Goal: Transaction & Acquisition: Purchase product/service

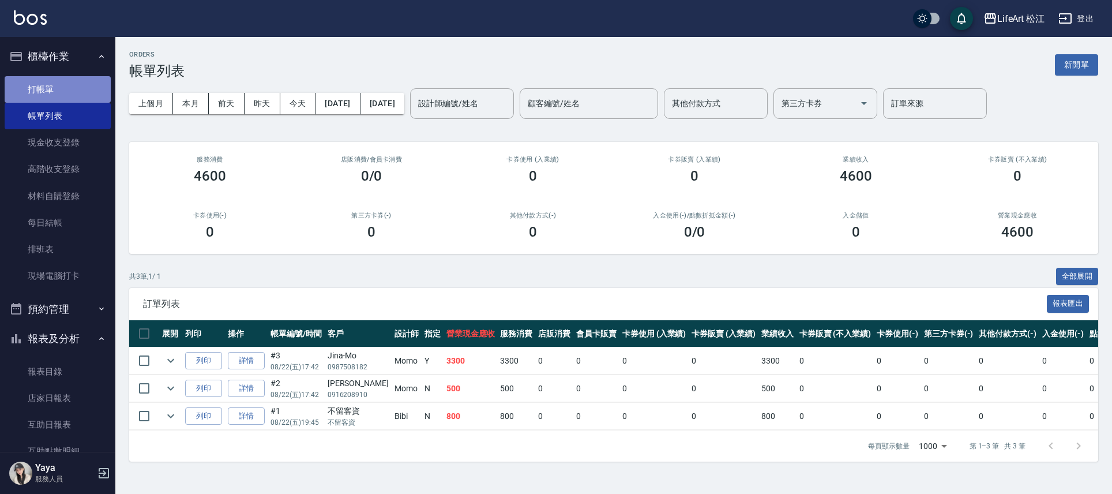
click at [69, 80] on link "打帳單" at bounding box center [58, 89] width 106 height 27
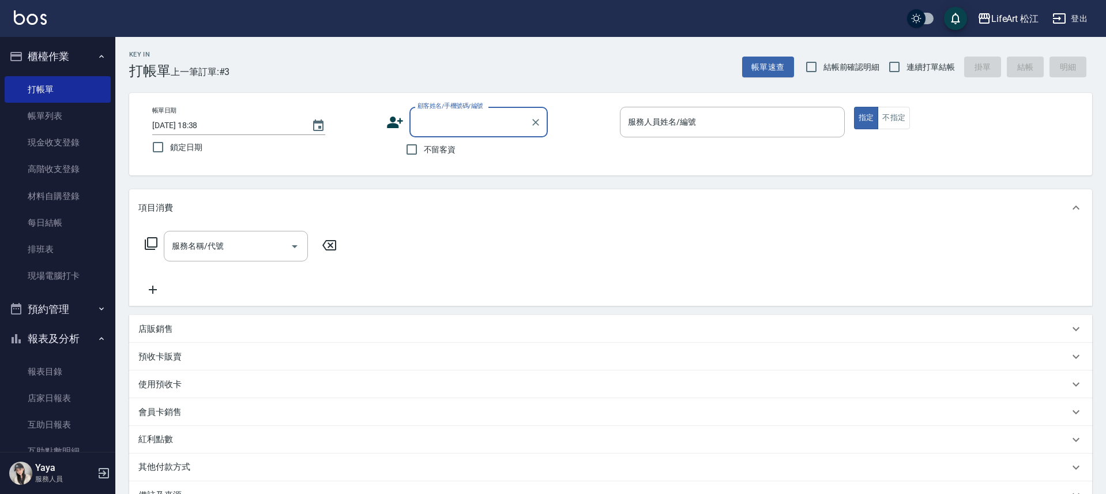
click at [389, 127] on icon at bounding box center [395, 123] width 16 height 12
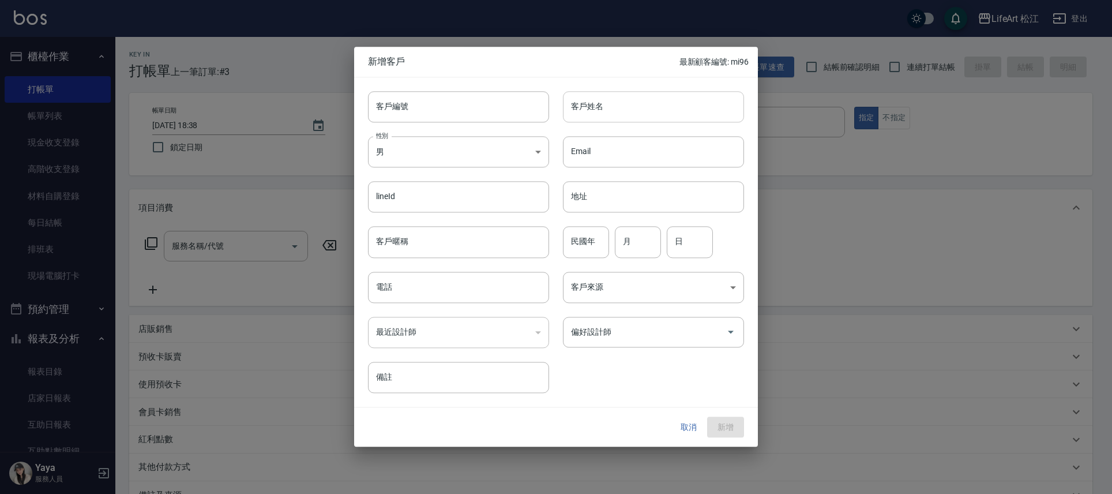
click at [604, 108] on input "客戶姓名" at bounding box center [653, 106] width 181 height 31
type input "ㄓ"
type input "[PERSON_NAME]"
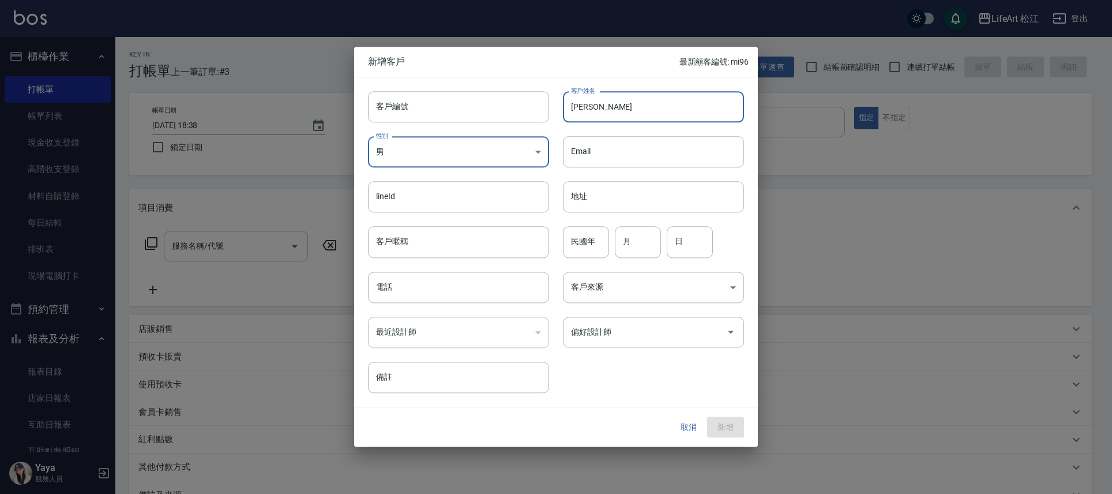
click at [476, 152] on body "LifeArt 松江 登出 櫃檯作業 打帳單 帳單列表 現金收支登錄 高階收支登錄 材料自購登錄 每日結帳 排班表 現場電腦打卡 預約管理 預約管理 單日預約…" at bounding box center [556, 317] width 1112 height 634
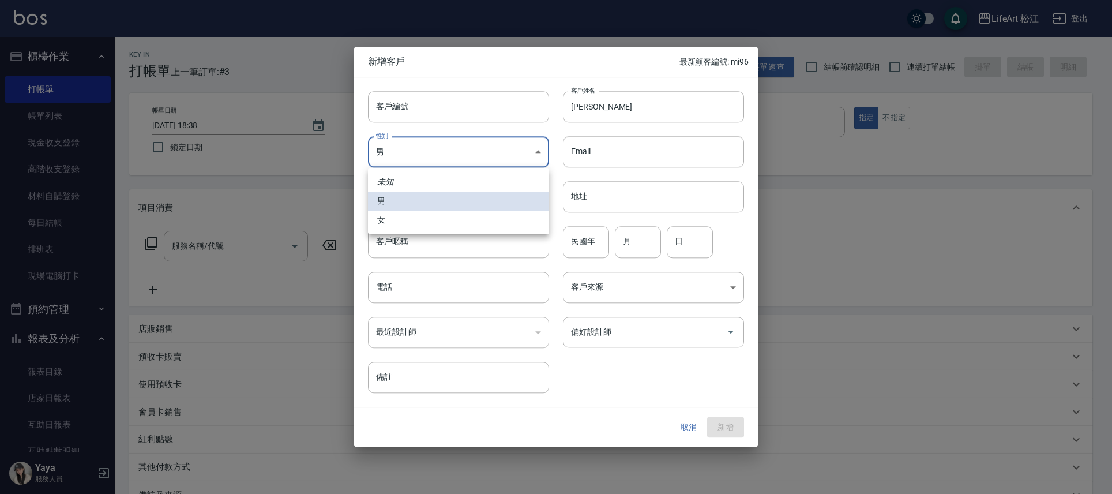
click at [421, 226] on li "女" at bounding box center [458, 220] width 181 height 19
type input "[DEMOGRAPHIC_DATA]"
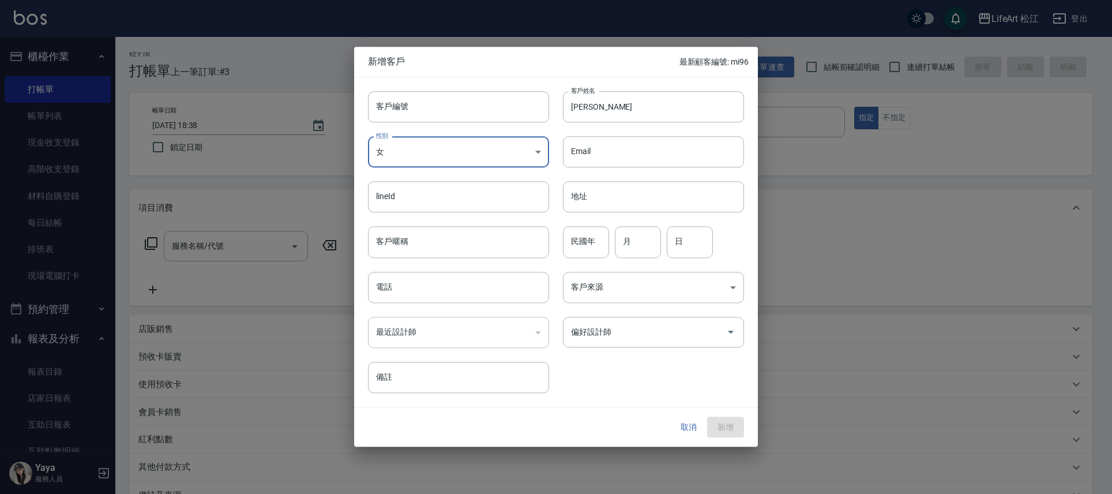
click at [402, 317] on div "​" at bounding box center [458, 332] width 181 height 31
click at [403, 291] on input "電話" at bounding box center [458, 287] width 181 height 31
type input "0919371175"
click at [640, 288] on body "LifeArt 松江 登出 櫃檯作業 打帳單 帳單列表 現金收支登錄 高階收支登錄 材料自購登錄 每日結帳 排班表 現場電腦打卡 預約管理 預約管理 單日預約…" at bounding box center [556, 317] width 1112 height 634
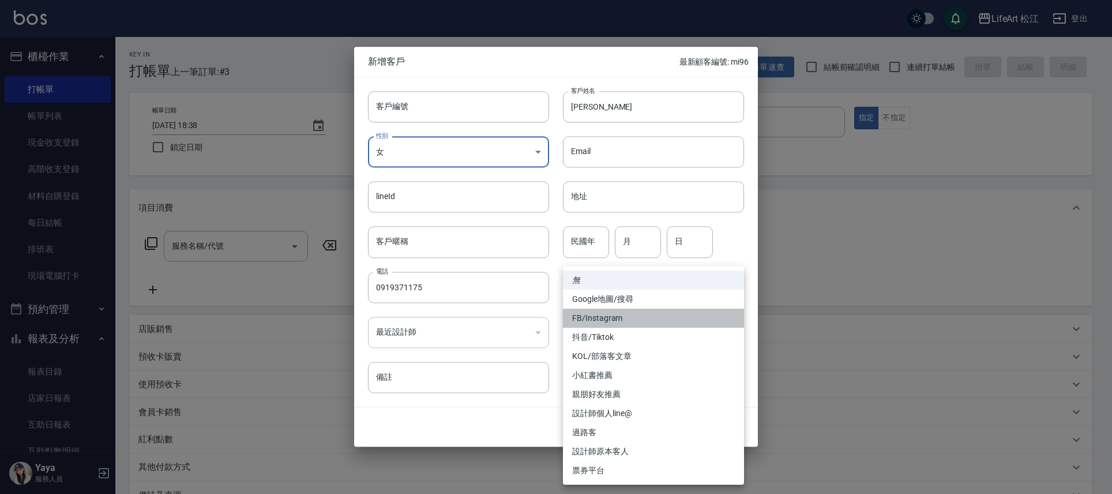
click at [597, 321] on li "FB/Instagram" at bounding box center [653, 318] width 181 height 19
type input "FB/Instagram"
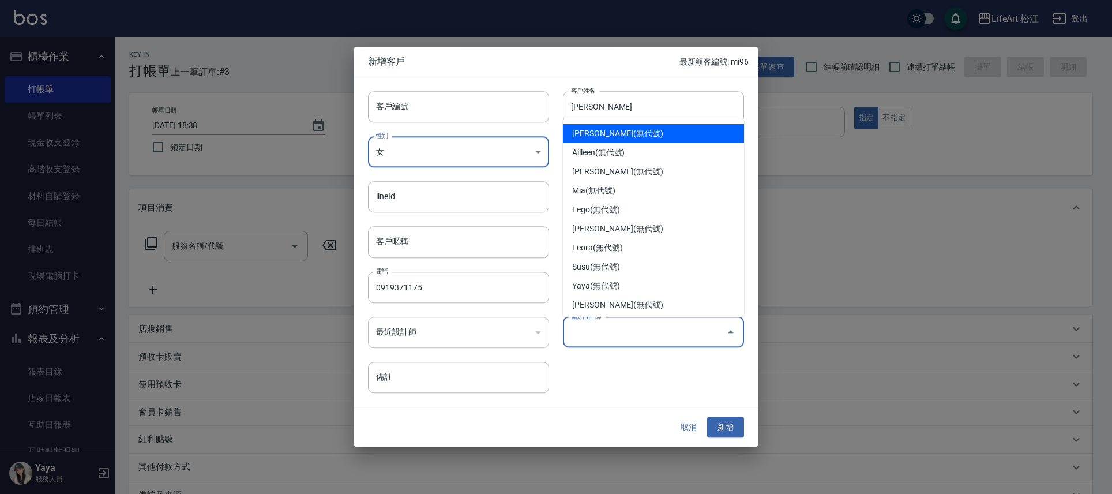
click at [621, 328] on input "偏好設計師" at bounding box center [644, 332] width 153 height 20
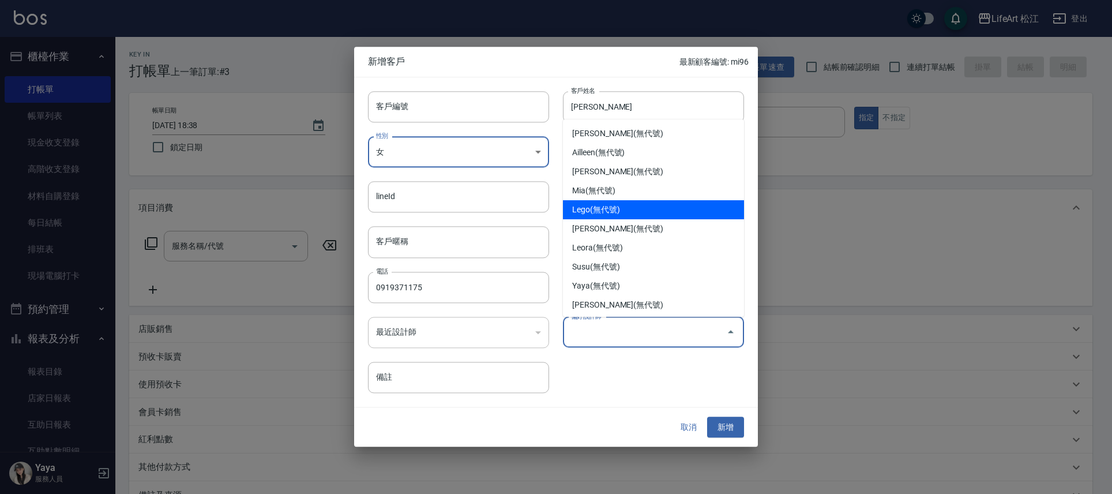
click at [585, 205] on li "Lego(無代號)" at bounding box center [653, 209] width 181 height 19
type input "Lego"
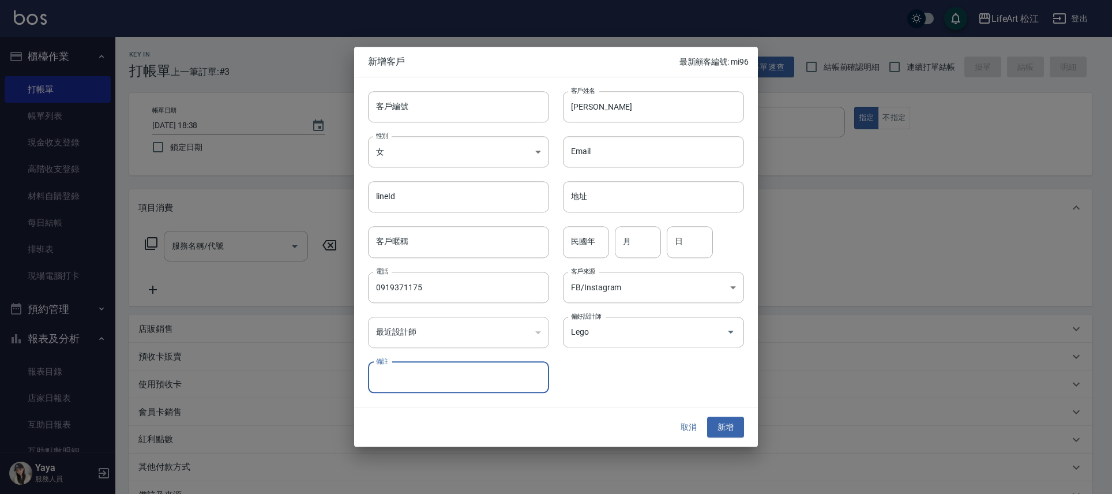
click at [445, 382] on input "備註" at bounding box center [458, 377] width 181 height 31
type input "y"
type input "ㄔ"
type input "ㄗ"
type input "在健身房工作"
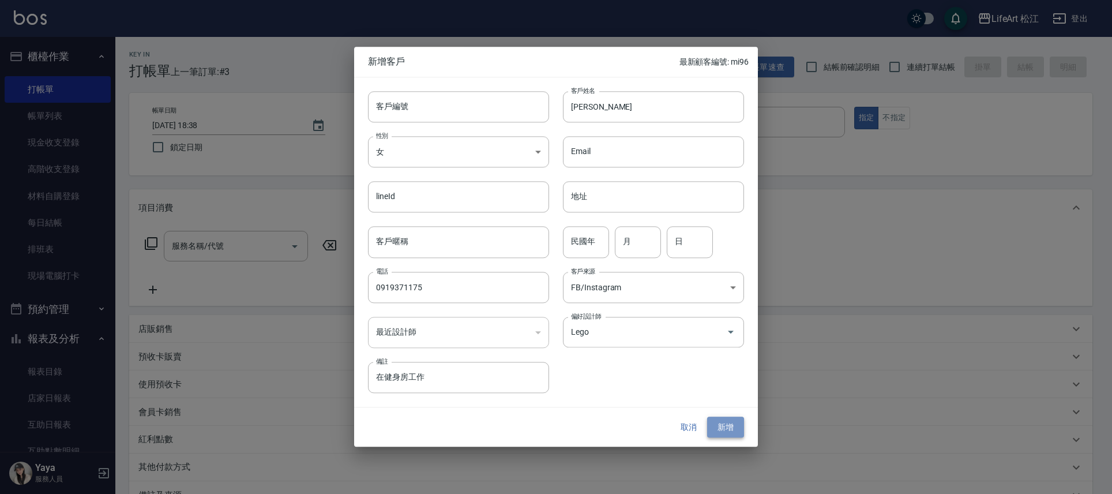
click at [723, 417] on button "新增" at bounding box center [725, 427] width 37 height 21
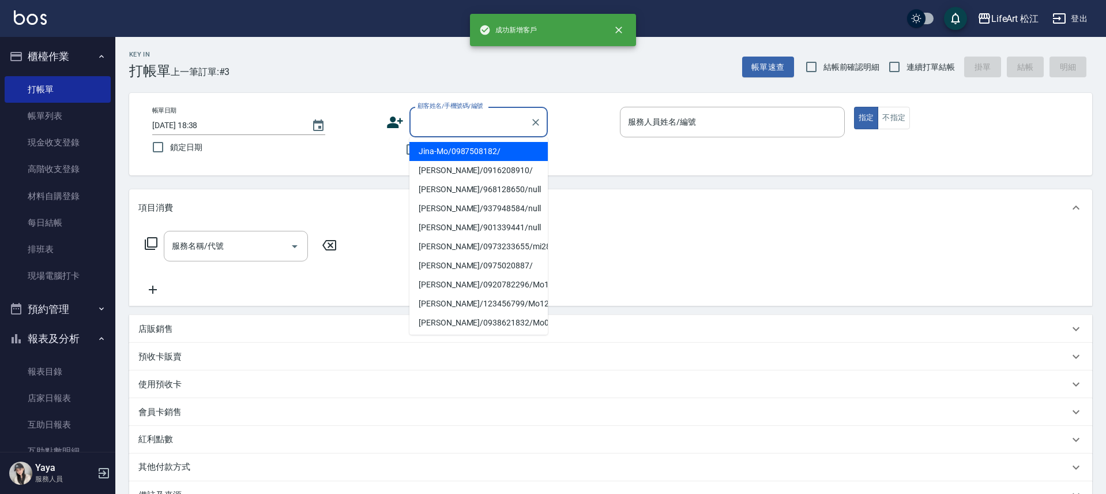
click at [415, 124] on input "顧客姓名/手機號碼/編號" at bounding box center [470, 122] width 111 height 20
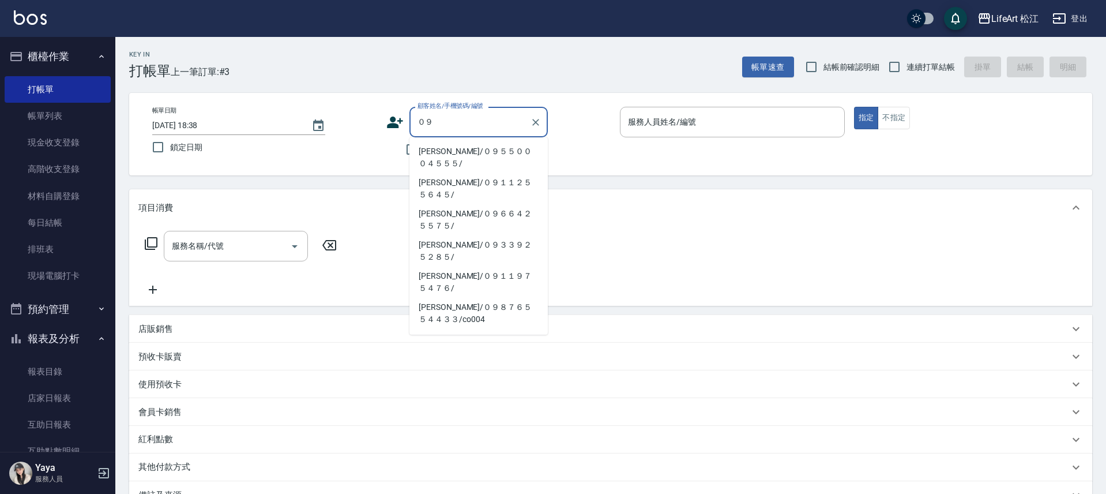
type input "０"
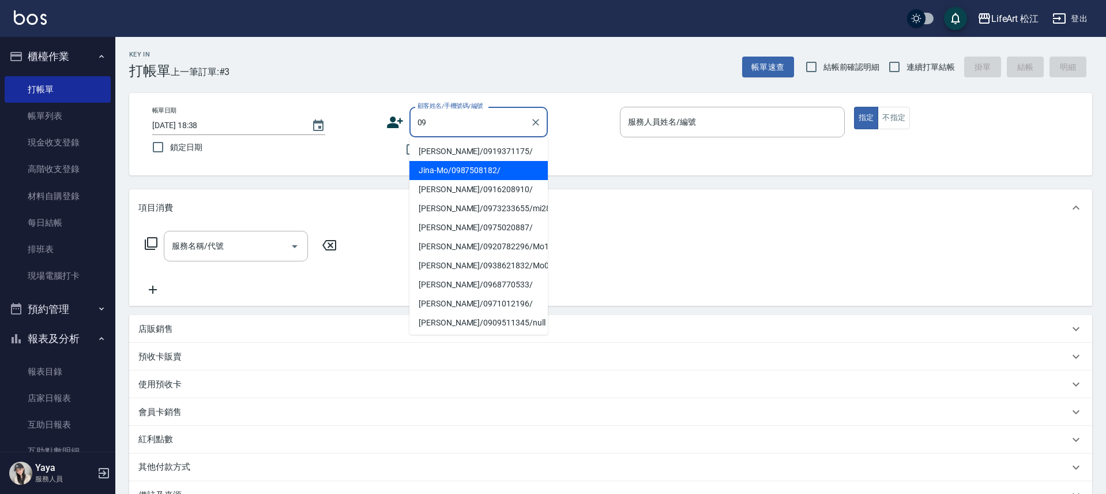
type input "09"
click at [391, 125] on icon at bounding box center [395, 123] width 16 height 12
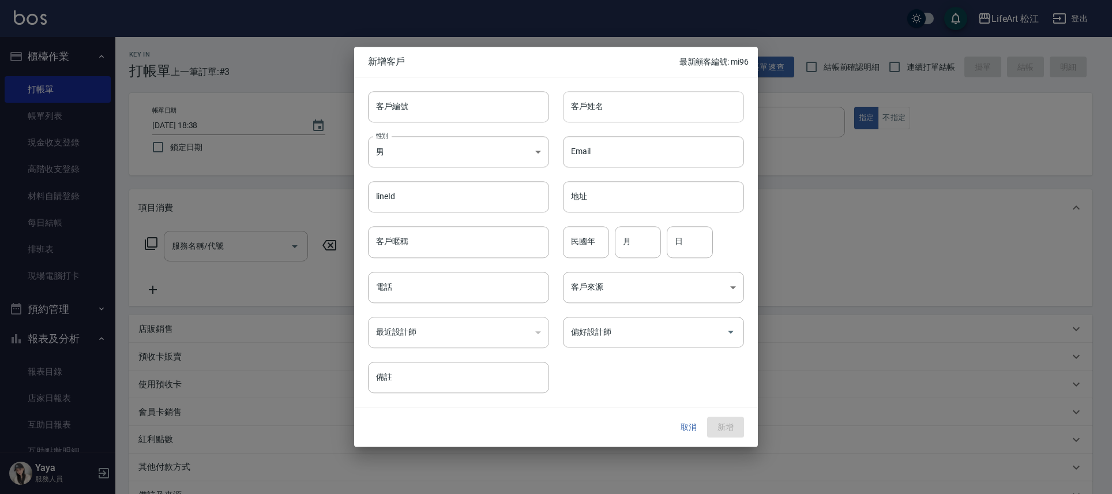
click at [576, 100] on div "客戶姓名 客戶姓名" at bounding box center [653, 106] width 181 height 31
type input "5"
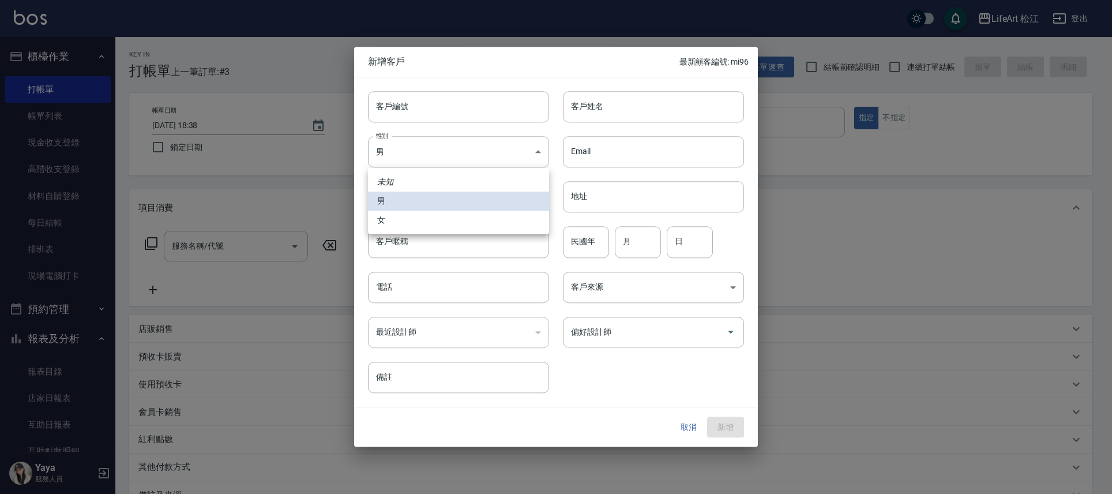
click at [513, 147] on body "LifeArt 松江 登出 櫃檯作業 打帳單 帳單列表 現金收支登錄 高階收支登錄 材料自購登錄 每日結帳 排班表 現場電腦打卡 預約管理 預約管理 單日預約…" at bounding box center [556, 317] width 1112 height 634
click at [450, 217] on li "女" at bounding box center [458, 220] width 181 height 19
type input "[DEMOGRAPHIC_DATA]"
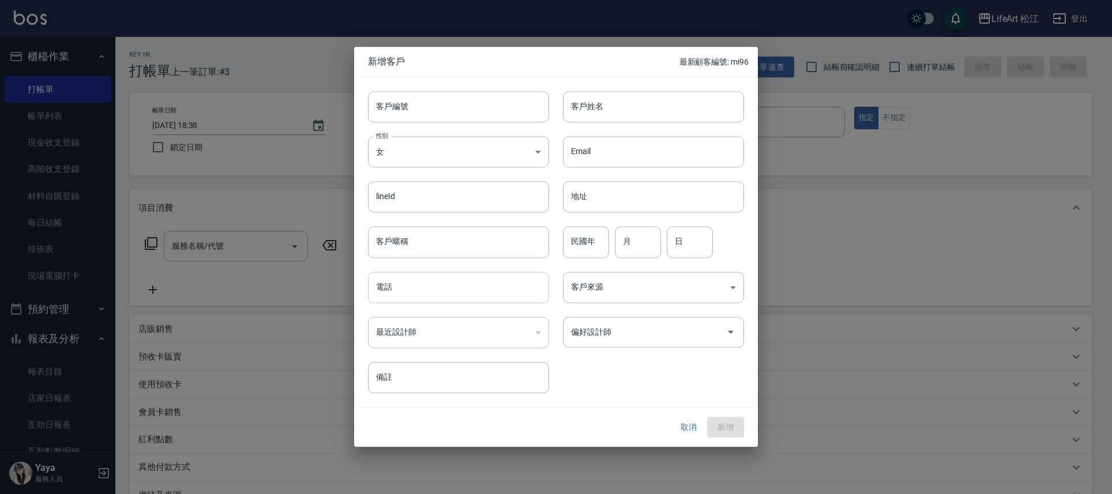
click at [422, 271] on div "電話 電話" at bounding box center [451, 280] width 195 height 45
click at [421, 273] on input "電話" at bounding box center [458, 287] width 181 height 31
type input "."
type input "0963631339"
click at [605, 288] on body "LifeArt 松江 登出 櫃檯作業 打帳單 帳單列表 現金收支登錄 高階收支登錄 材料自購登錄 每日結帳 排班表 現場電腦打卡 預約管理 預約管理 單日預約…" at bounding box center [556, 317] width 1112 height 634
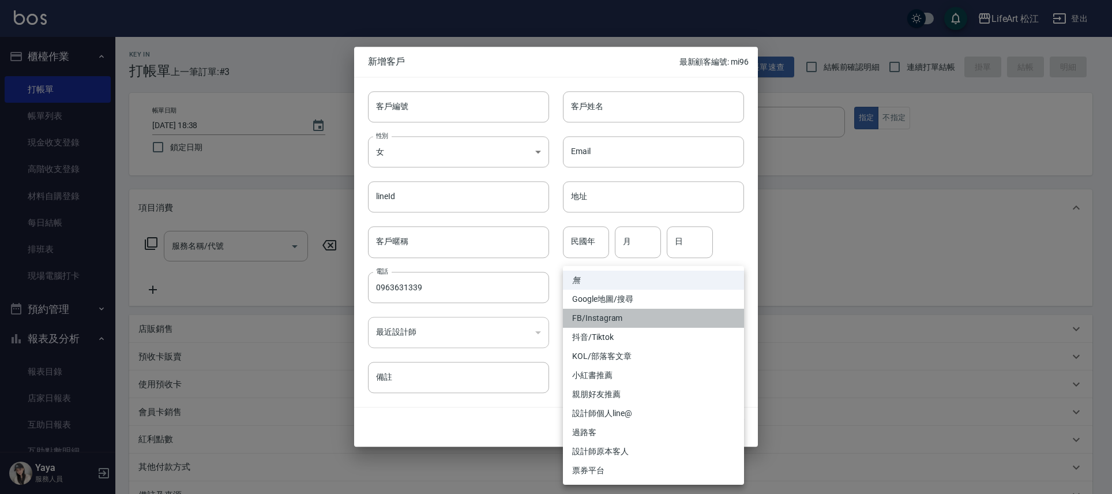
click at [596, 313] on li "FB/Instagram" at bounding box center [653, 318] width 181 height 19
type input "FB/Instagram"
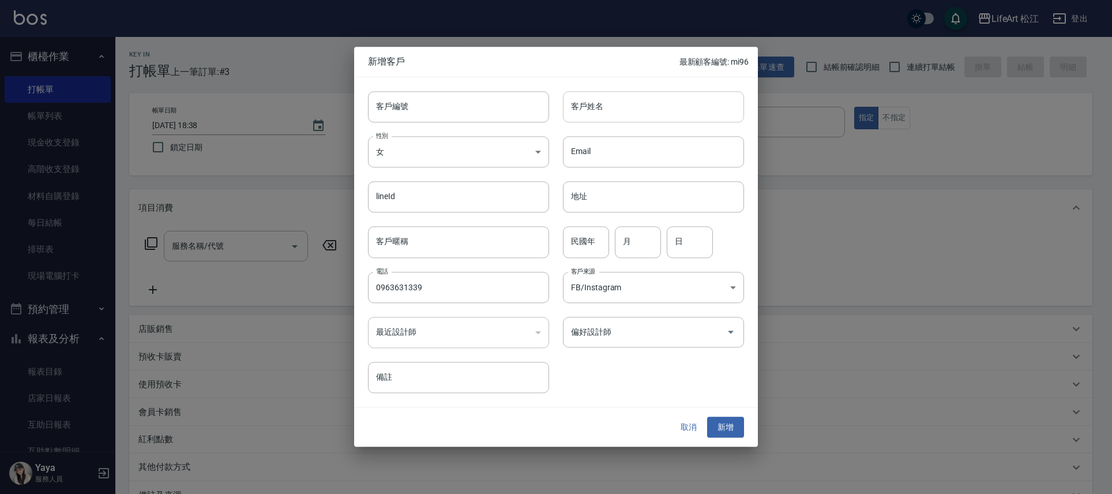
click at [618, 95] on input "客戶姓名" at bounding box center [653, 106] width 181 height 31
type input "ˋ"
type input "；"
type input "ｌ"
type input ";"
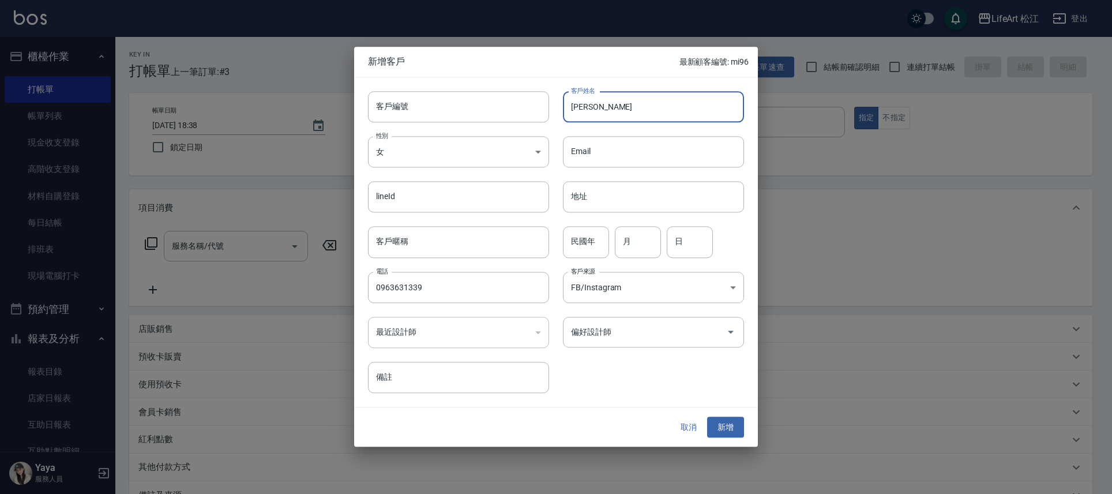
click at [615, 106] on input "[PERSON_NAME]" at bounding box center [653, 106] width 181 height 31
type input "[PERSON_NAME]"
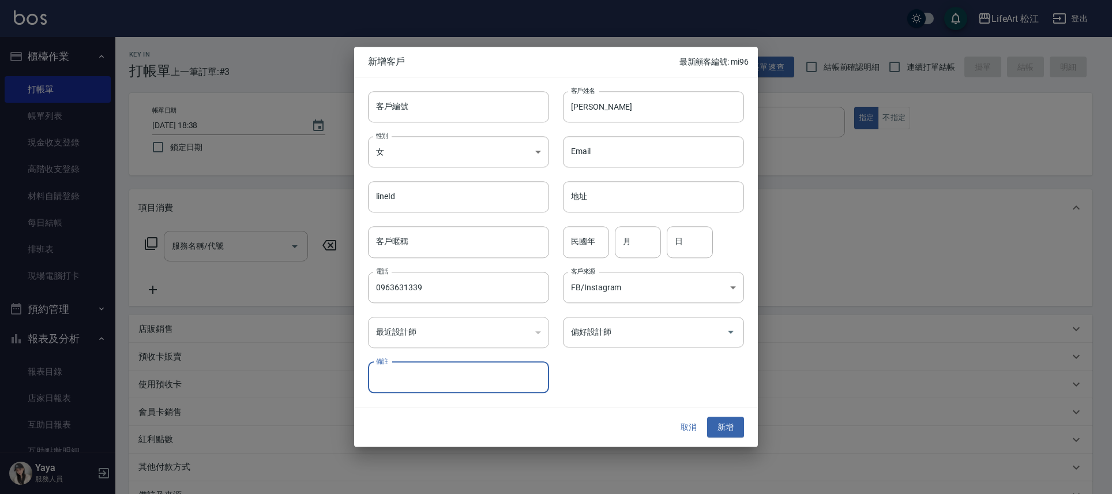
click at [477, 377] on input "備註" at bounding box center [458, 377] width 181 height 31
type input "馬來西亞人在台[DATE]"
click at [701, 339] on input "偏好設計師" at bounding box center [644, 332] width 153 height 20
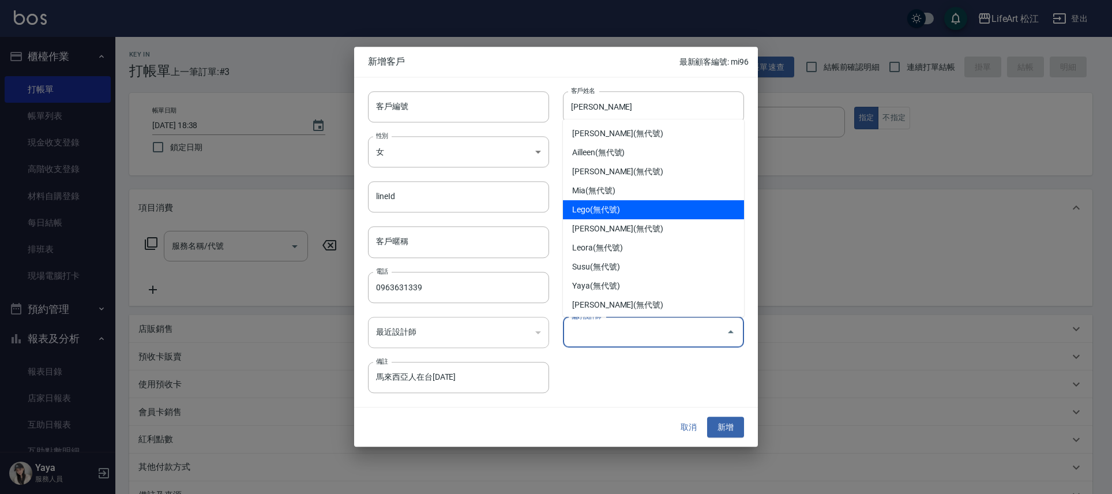
click at [643, 213] on li "Lego(無代號)" at bounding box center [653, 209] width 181 height 19
type input "Lego"
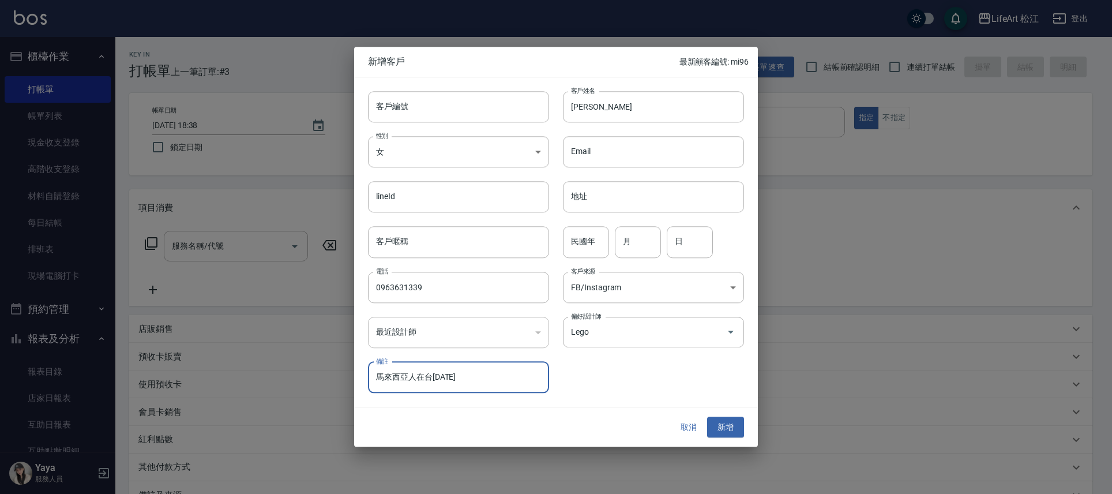
click at [729, 440] on div "取消 新增" at bounding box center [556, 427] width 404 height 40
click at [729, 442] on div "取消 新增" at bounding box center [556, 427] width 404 height 40
click at [728, 436] on button "新增" at bounding box center [725, 427] width 37 height 21
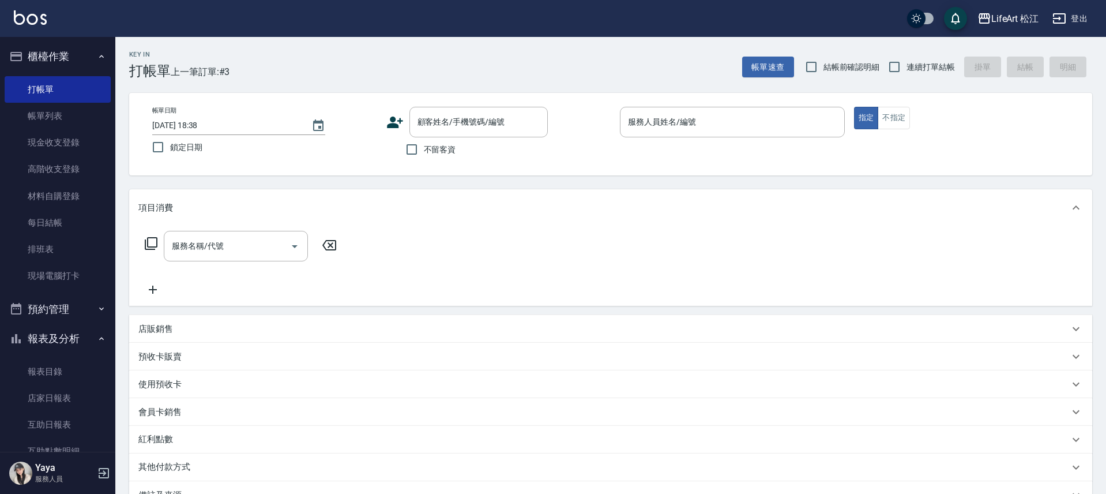
click at [399, 116] on icon at bounding box center [395, 122] width 17 height 17
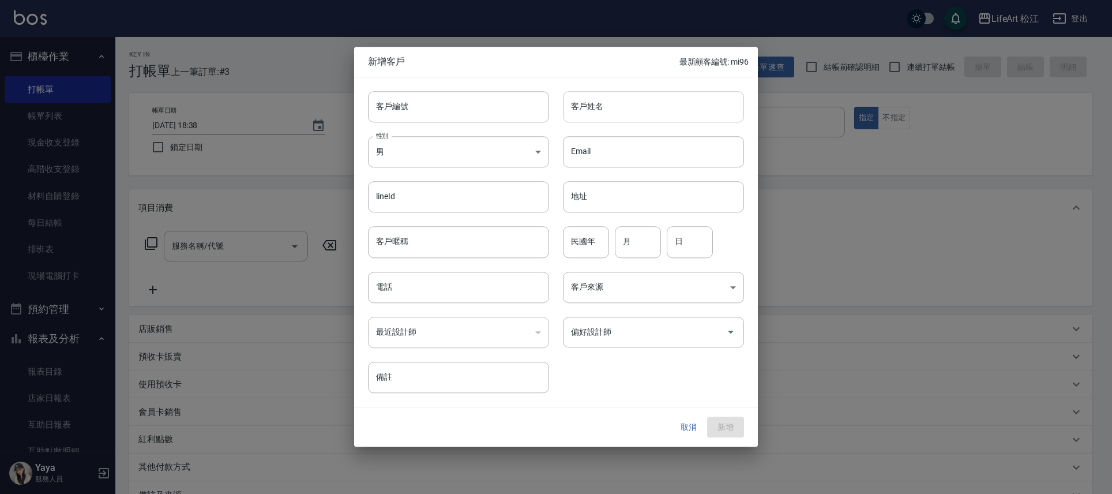
click at [663, 118] on input "客戶姓名" at bounding box center [653, 106] width 181 height 31
type input "游小姐"
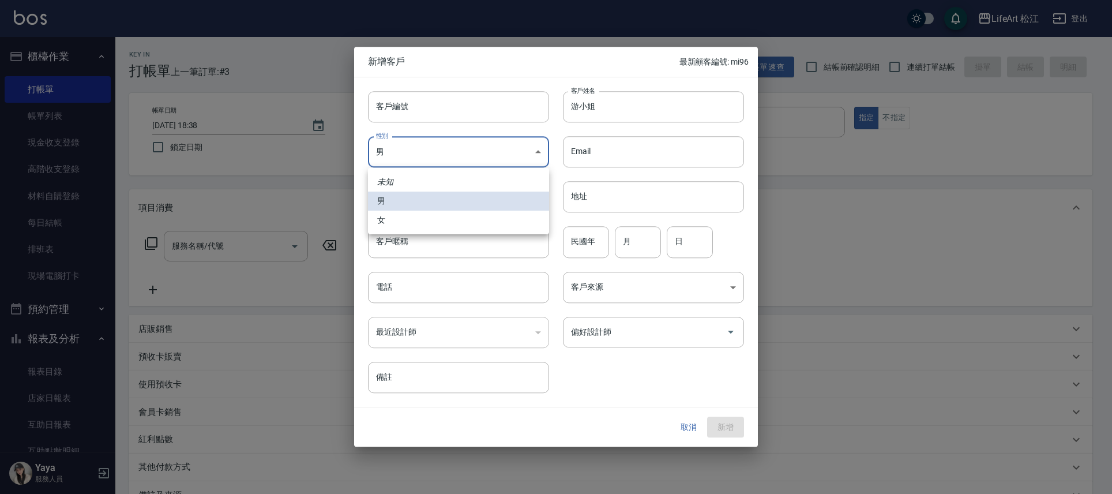
click at [474, 149] on body "LifeArt 松江 登出 櫃檯作業 打帳單 帳單列表 現金收支登錄 高階收支登錄 材料自購登錄 每日結帳 排班表 現場電腦打卡 預約管理 預約管理 單日預約…" at bounding box center [556, 317] width 1112 height 634
click at [399, 219] on li "女" at bounding box center [458, 220] width 181 height 19
type input "[DEMOGRAPHIC_DATA]"
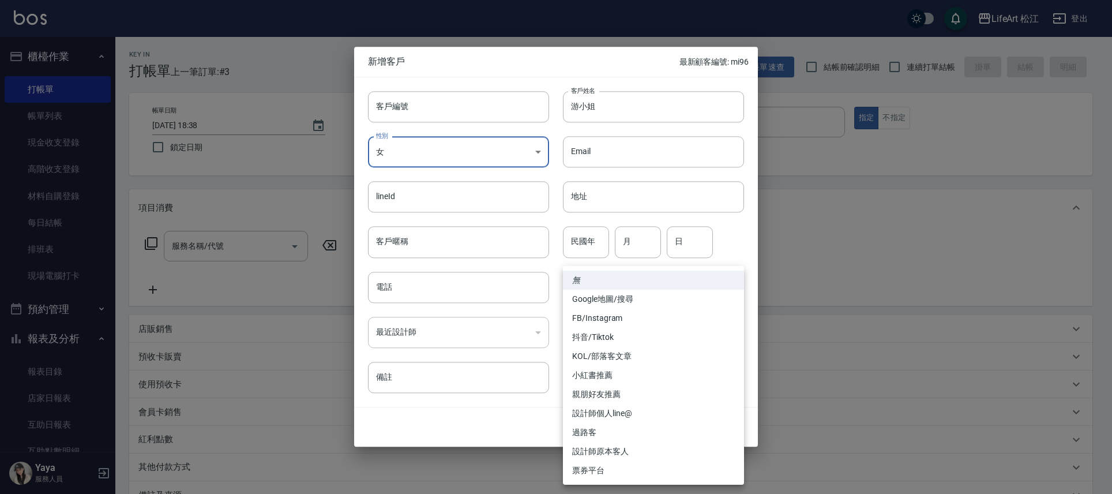
click at [638, 293] on body "LifeArt 松江 登出 櫃檯作業 打帳單 帳單列表 現金收支登錄 高階收支登錄 材料自購登錄 每日結帳 排班表 現場電腦打卡 預約管理 預約管理 單日預約…" at bounding box center [556, 317] width 1112 height 634
click at [626, 312] on li "FB/Instagram" at bounding box center [653, 318] width 181 height 19
type input "FB/Instagram"
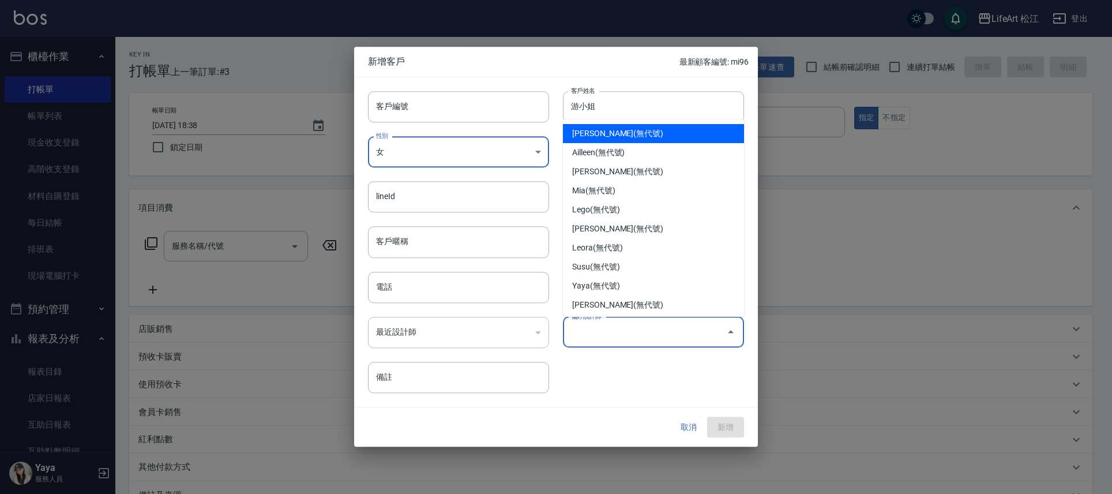
click at [616, 329] on input "偏好設計師" at bounding box center [644, 332] width 153 height 20
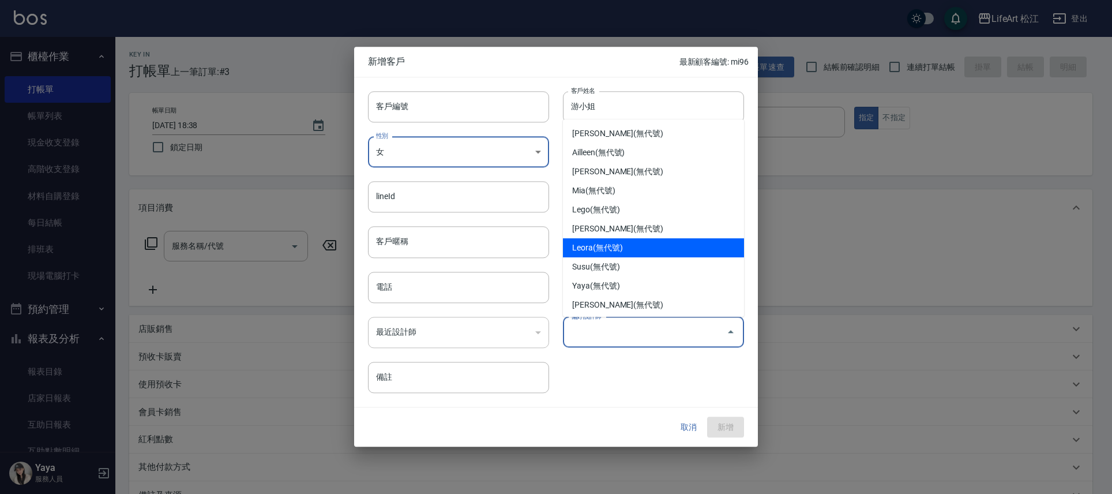
click at [596, 241] on li "Leora(無代號)" at bounding box center [653, 247] width 181 height 19
click at [614, 322] on input "Leora" at bounding box center [637, 332] width 138 height 20
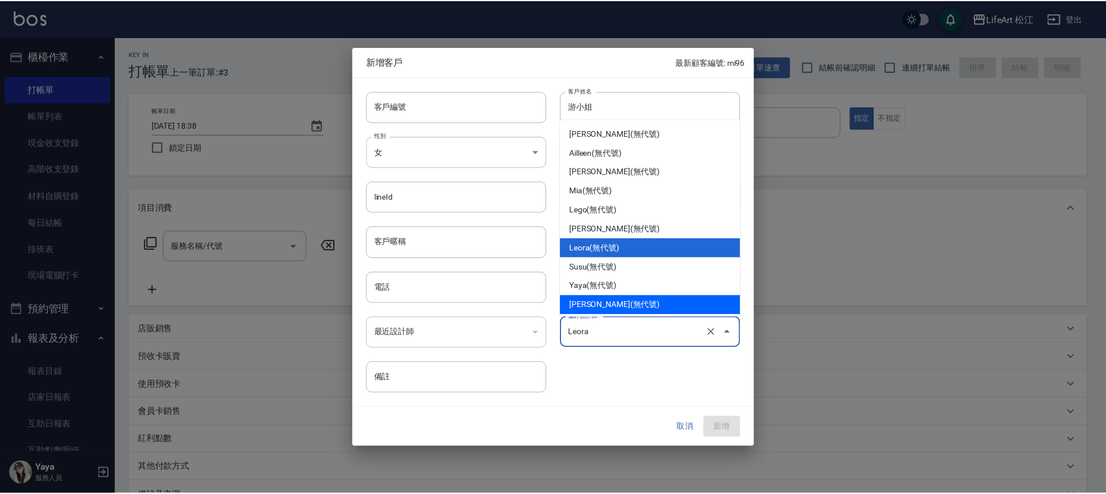
scroll to position [2, 0]
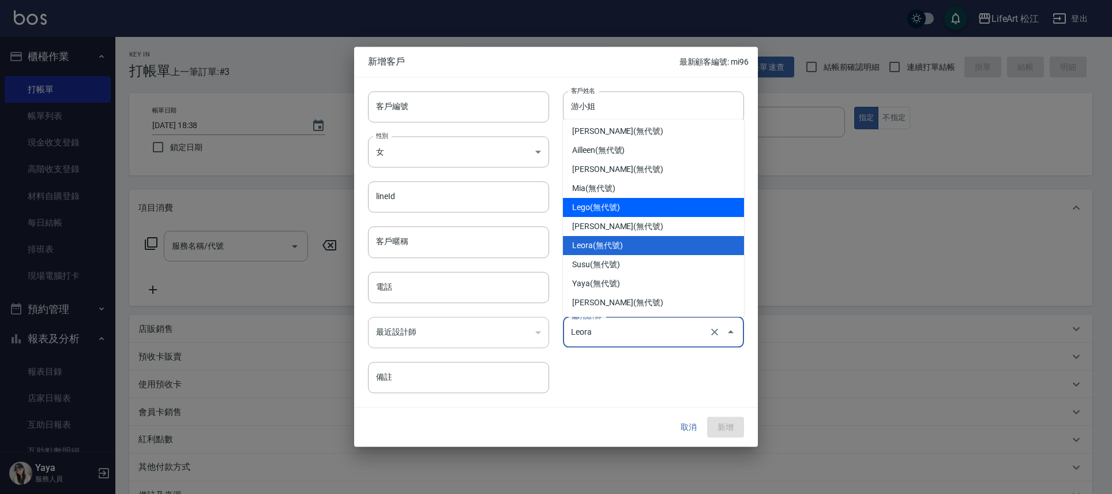
click at [595, 215] on li "Lego(無代號)" at bounding box center [653, 207] width 181 height 19
type input "Lego"
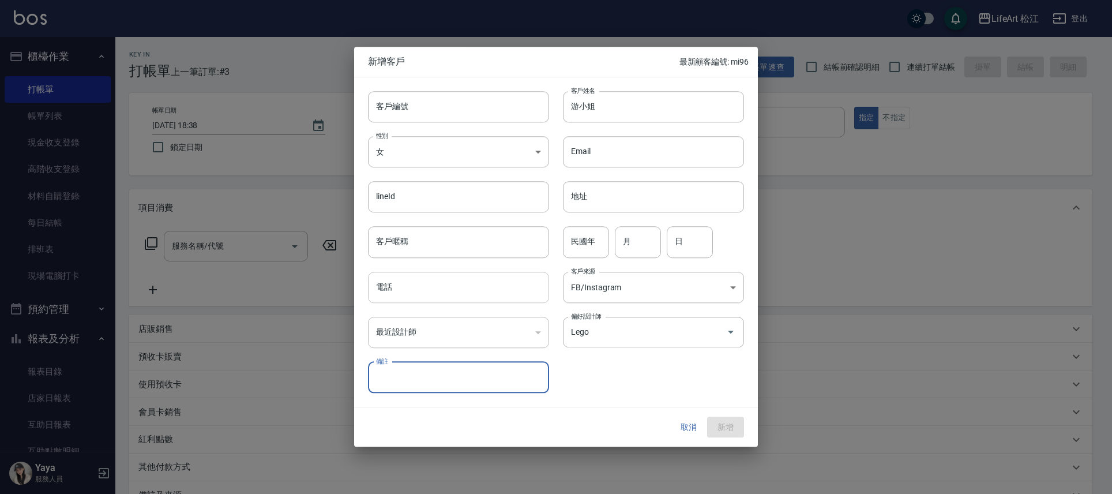
click at [400, 275] on input "電話" at bounding box center [458, 287] width 181 height 31
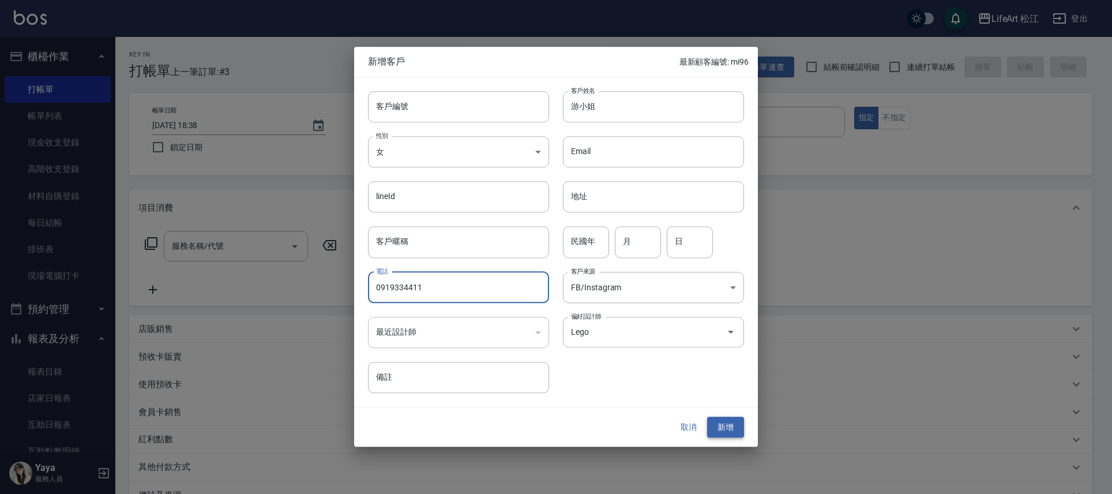
type input "0919334411"
click at [719, 424] on button "新增" at bounding box center [725, 427] width 37 height 21
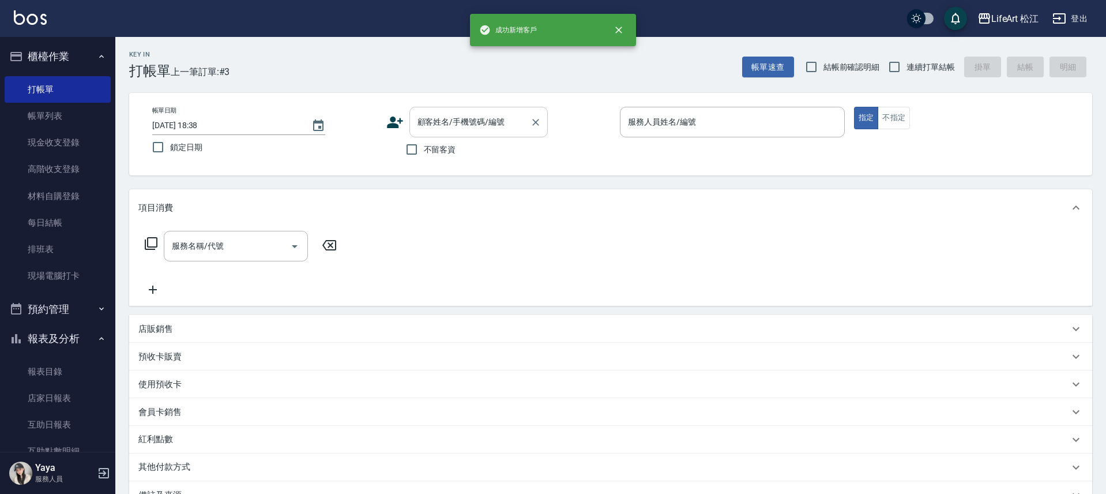
click at [432, 129] on input "顧客姓名/手機號碼/編號" at bounding box center [470, 122] width 111 height 20
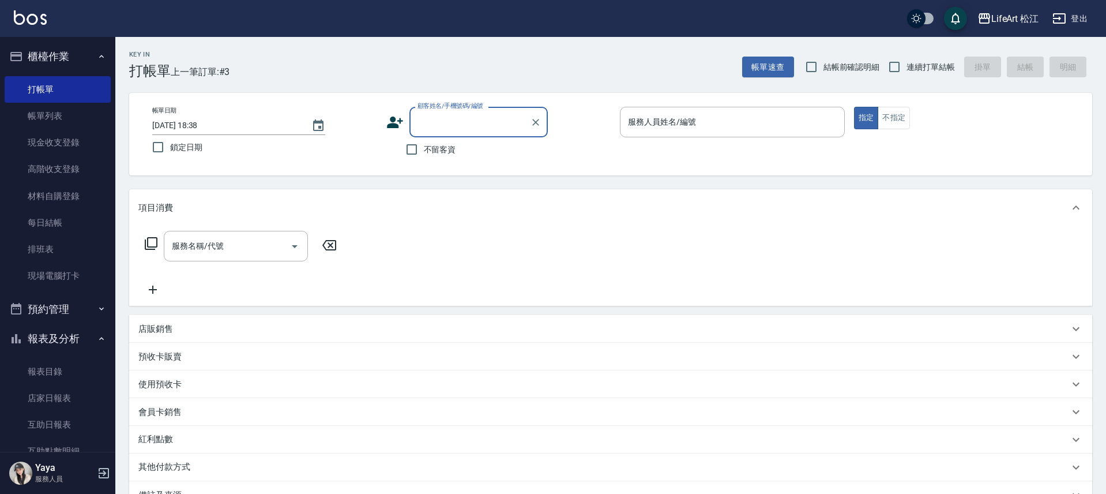
click at [462, 119] on input "顧客姓名/手機號碼/編號" at bounding box center [470, 122] width 111 height 20
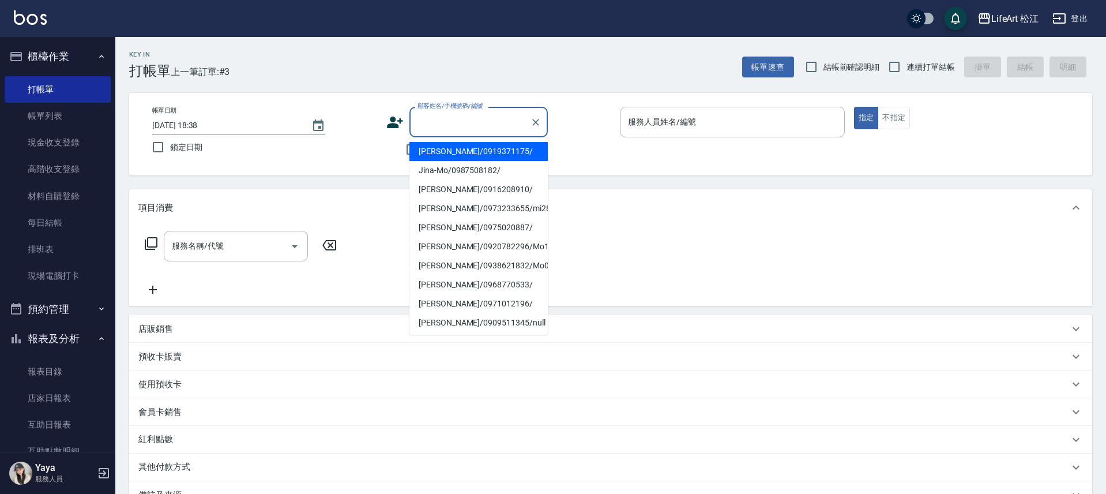
click at [460, 121] on input "顧客姓名/手機號碼/編號" at bounding box center [470, 122] width 111 height 20
click at [455, 151] on li "[PERSON_NAME]/0919371175/" at bounding box center [479, 151] width 138 height 19
type input "[PERSON_NAME]/0919371175/"
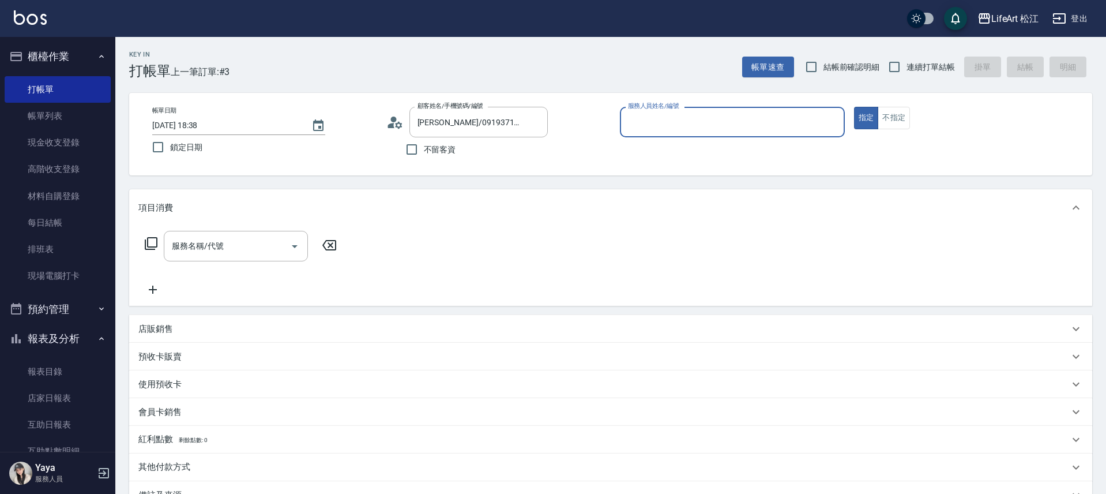
type input "Lego(無代號)"
click at [252, 256] on input "服務名稱/代號" at bounding box center [227, 246] width 117 height 20
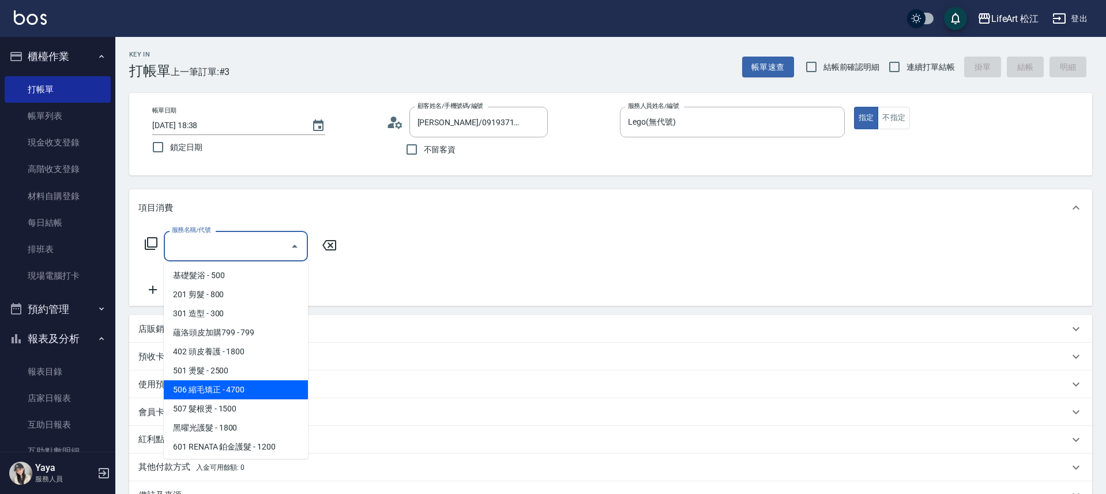
click at [224, 395] on span "506 縮毛矯正 - 4700" at bounding box center [236, 389] width 144 height 19
type input "506 縮毛矯正 (506)"
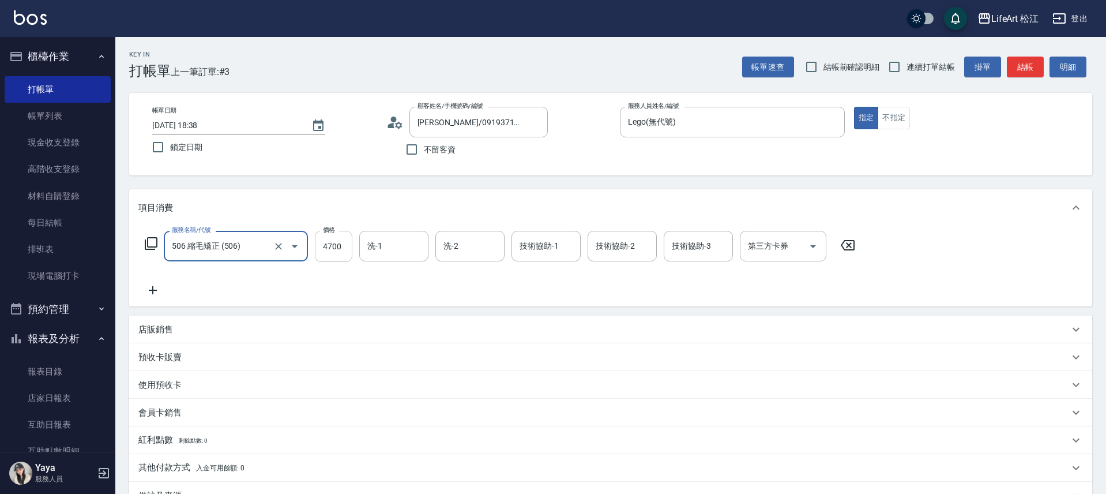
click at [335, 247] on input "4700" at bounding box center [333, 246] width 37 height 31
type input "2300"
click at [556, 248] on div "技術協助-1 技術協助-1" at bounding box center [546, 246] width 69 height 31
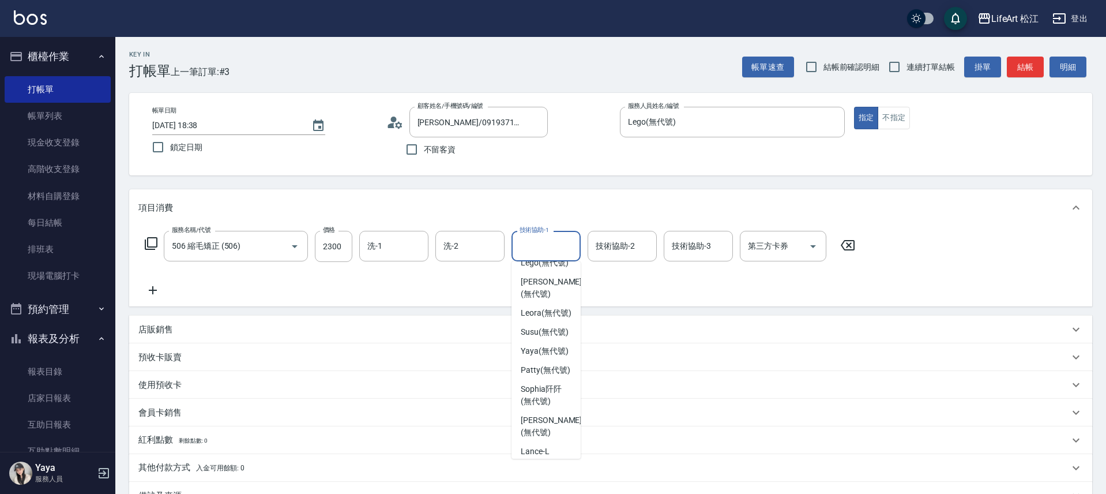
scroll to position [115, 0]
click at [539, 336] on span "Susu (無代號)" at bounding box center [545, 330] width 48 height 12
type input "Susu(無代號)"
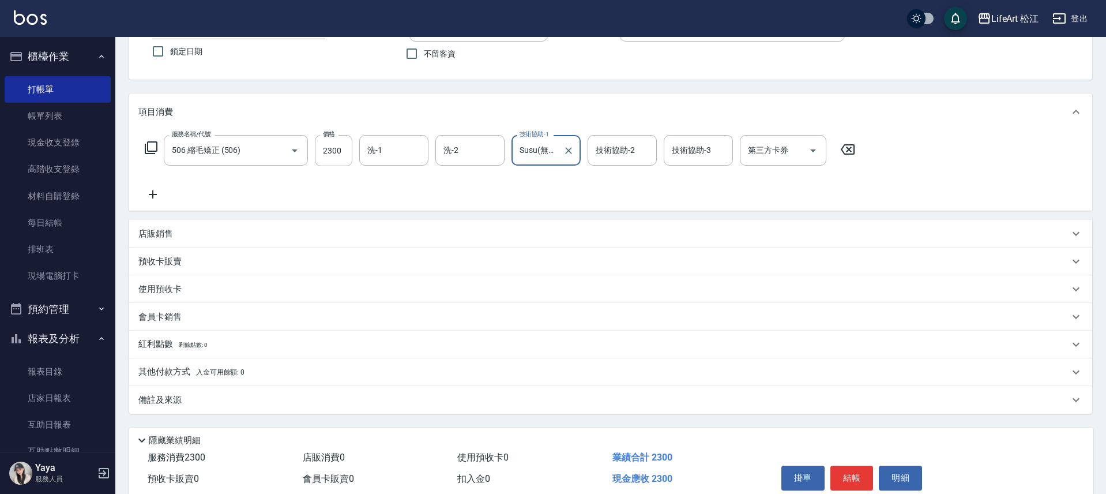
scroll to position [146, 0]
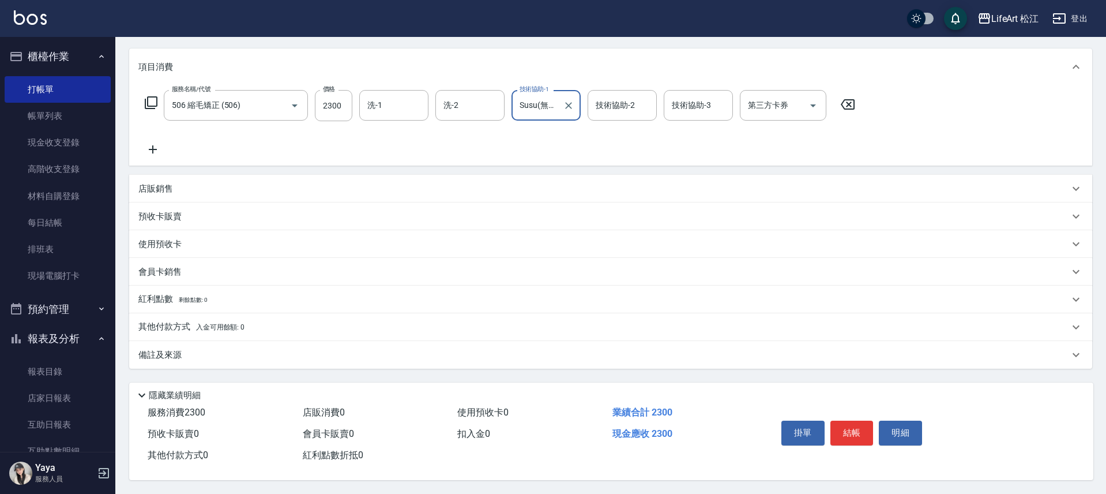
click at [163, 350] on p "備註及來源" at bounding box center [159, 355] width 43 height 12
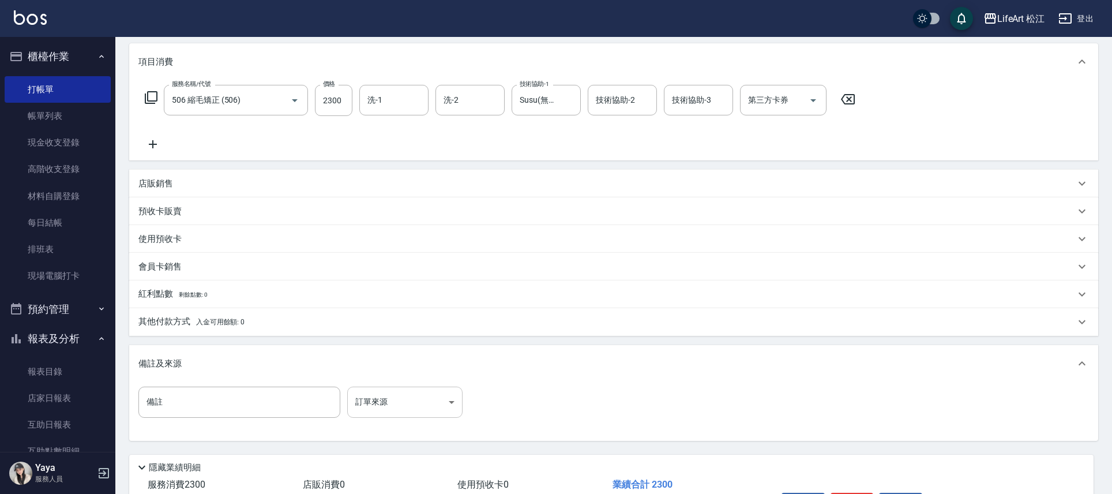
click at [427, 387] on body "LifeArt 松江 登出 櫃檯作業 打帳單 帳單列表 現金收支登錄 高階收支登錄 材料自購登錄 每日結帳 排班表 現場電腦打卡 預約管理 預約管理 單日預約…" at bounding box center [556, 210] width 1112 height 712
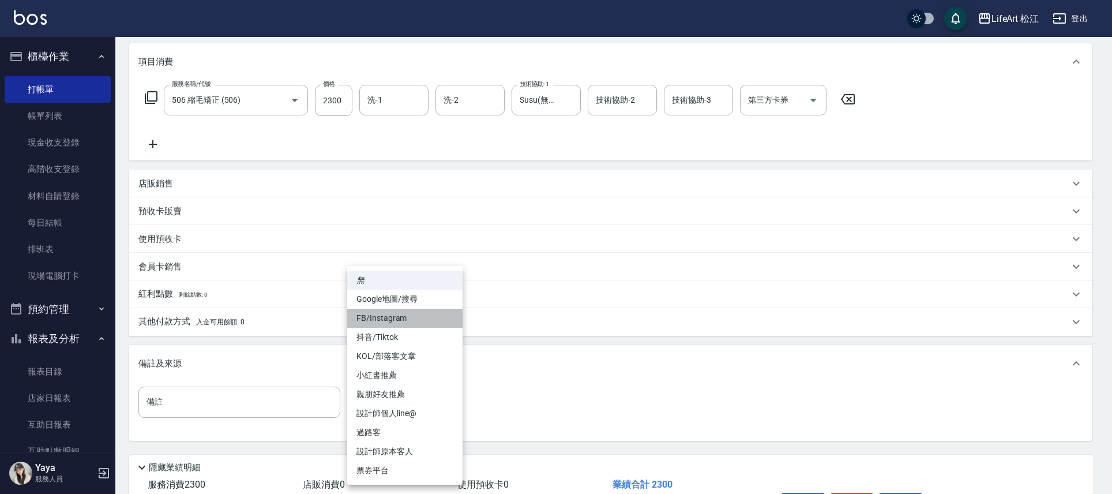
click at [399, 321] on li "FB/Instagram" at bounding box center [404, 318] width 115 height 19
type input "FB/Instagram"
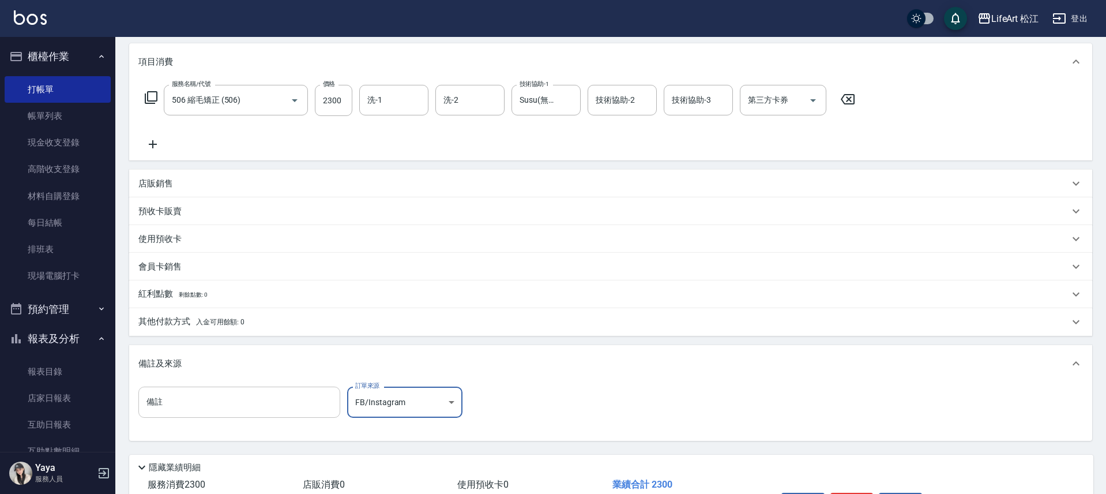
click at [303, 400] on input "備註" at bounding box center [239, 402] width 202 height 31
type input "f"
type input "ㄎ"
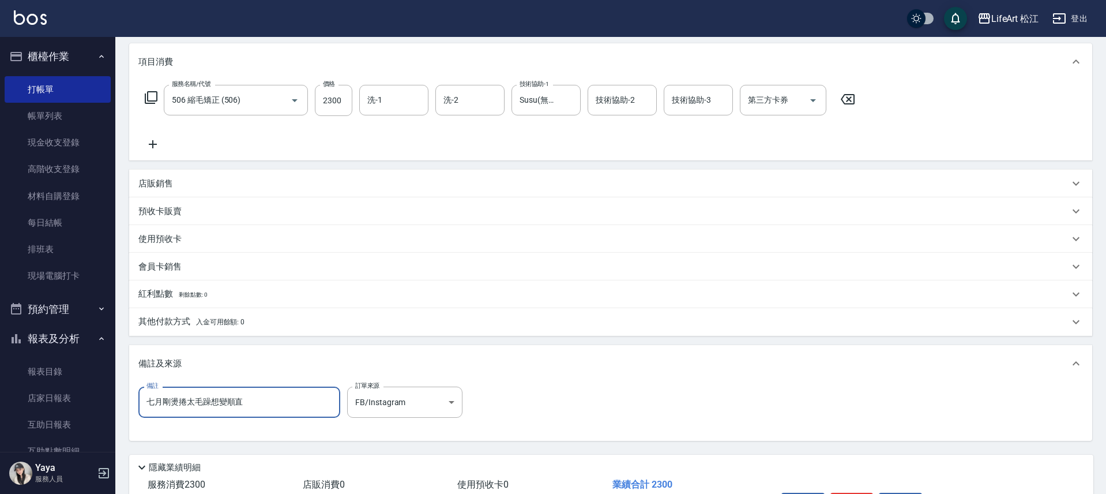
type input "七月剛燙捲太毛躁想變順直"
click at [154, 324] on p "其他付款方式 入金可用餘額: 0" at bounding box center [191, 322] width 106 height 13
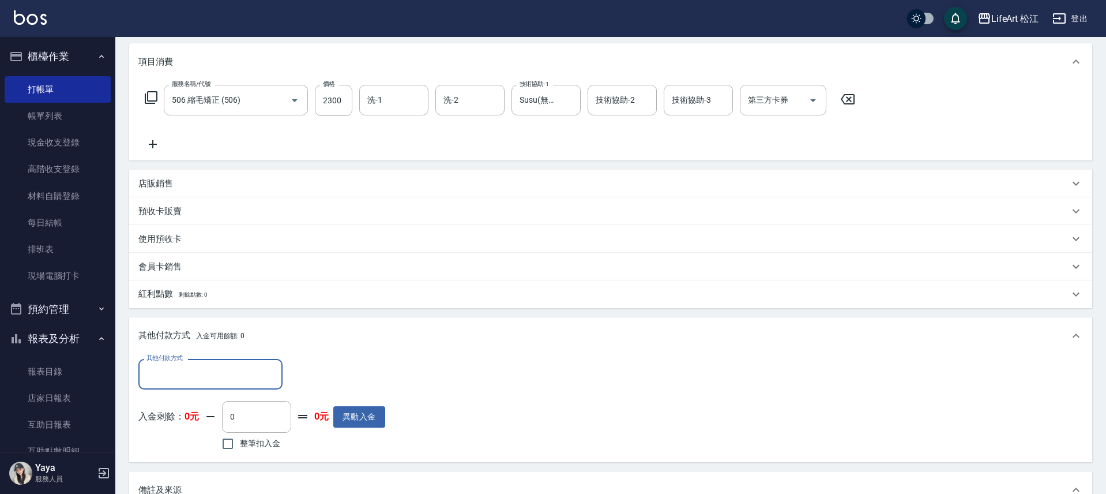
scroll to position [1, 0]
click at [182, 380] on input "其他付款方式" at bounding box center [211, 374] width 134 height 20
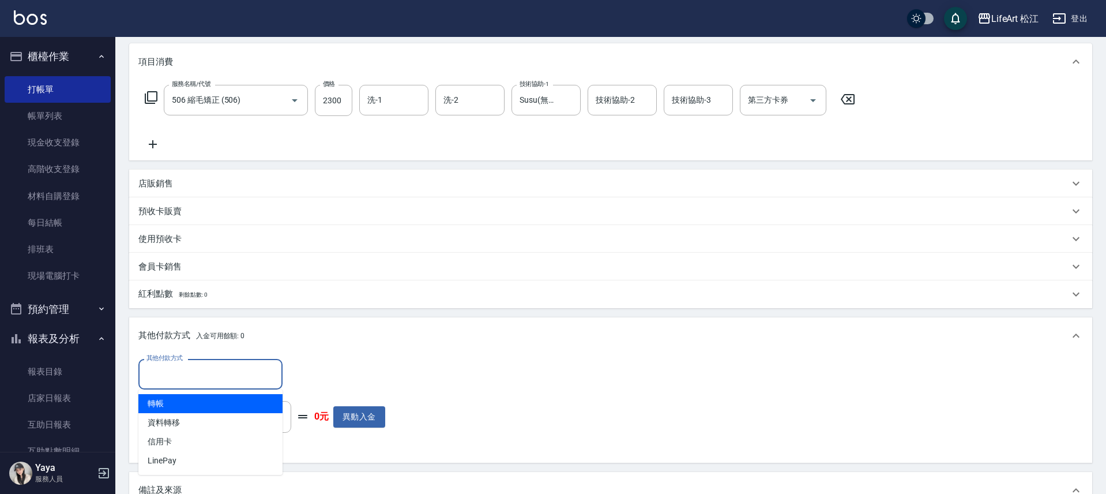
click at [187, 406] on span "轉帳" at bounding box center [210, 403] width 144 height 19
type input "轉帳"
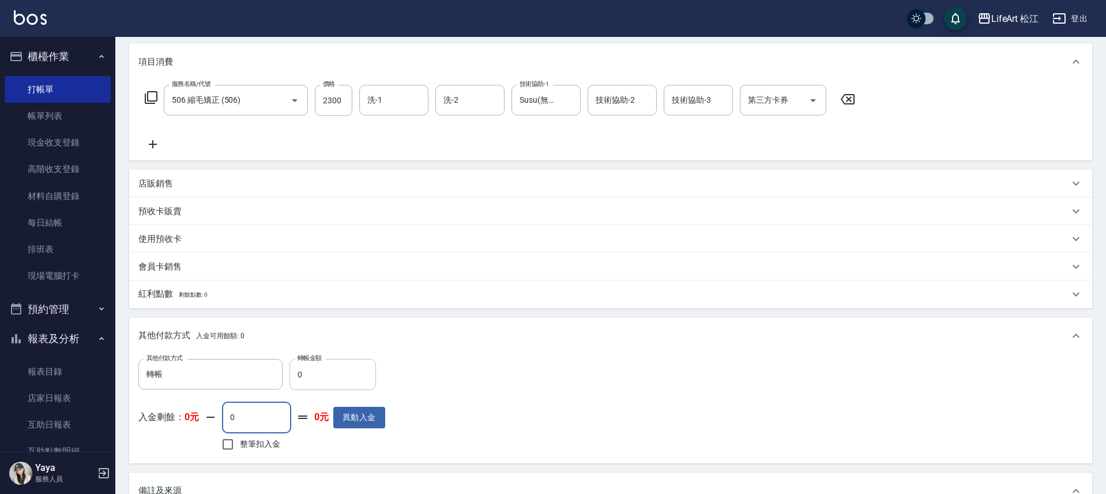
click at [305, 375] on input "0" at bounding box center [333, 374] width 87 height 31
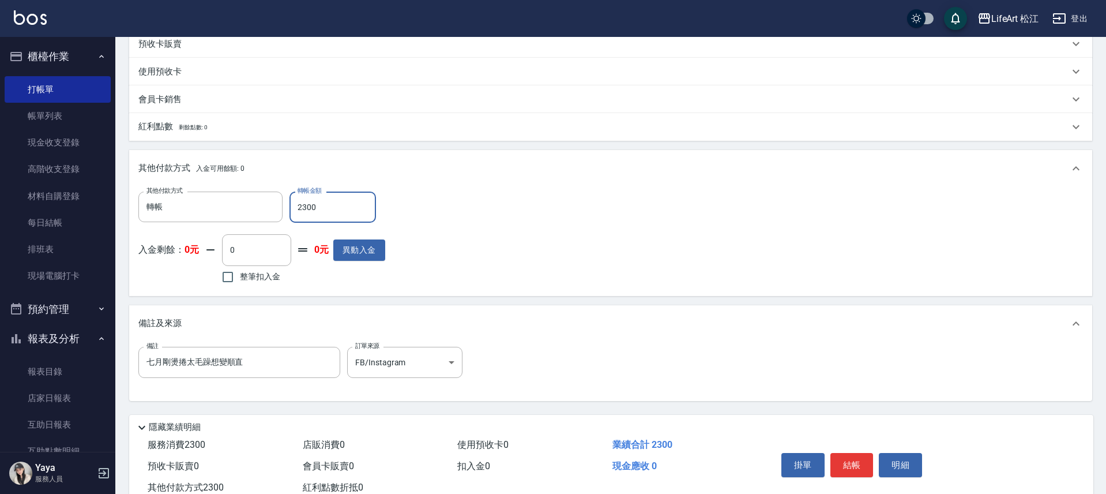
scroll to position [351, 0]
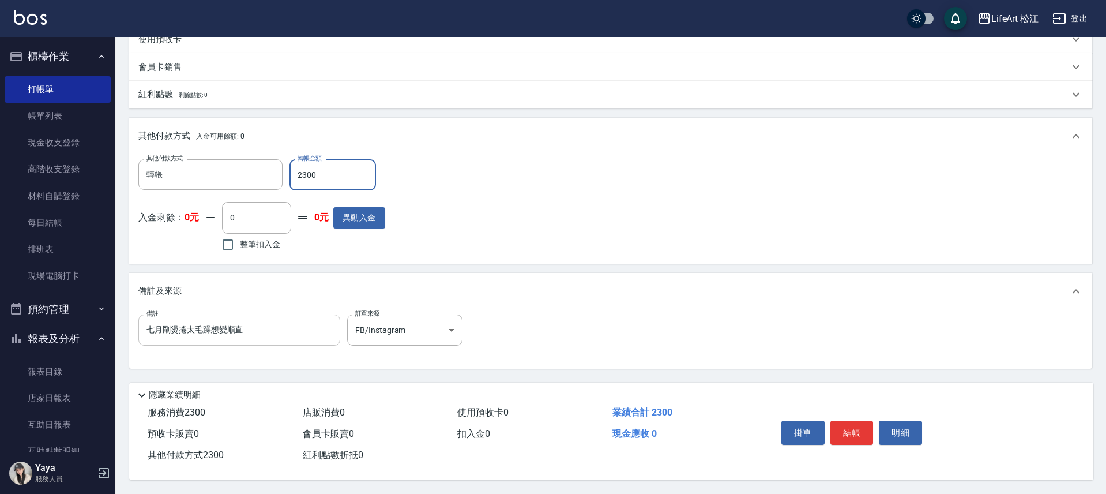
type input "2300"
click at [287, 325] on input "七月剛燙捲太毛躁想變順直" at bounding box center [239, 329] width 202 height 31
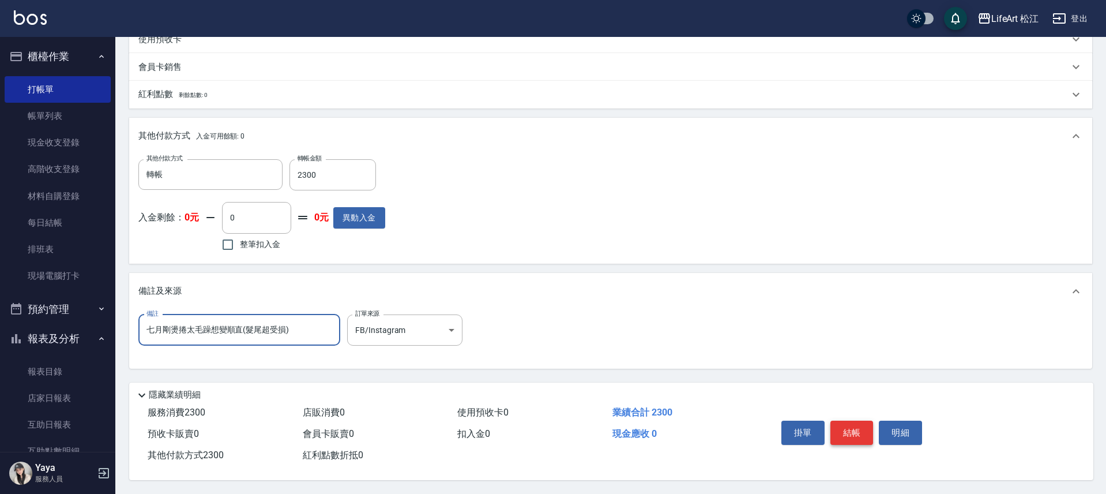
type input "七月剛燙捲太毛躁想變順直(髮尾超受損)"
click at [855, 422] on button "結帳" at bounding box center [852, 433] width 43 height 24
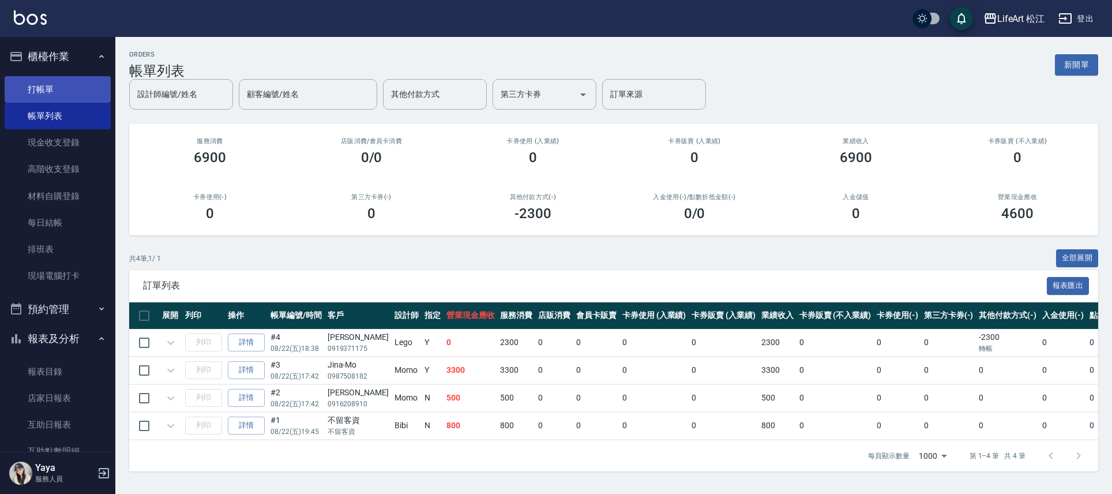
click at [27, 93] on link "打帳單" at bounding box center [58, 89] width 106 height 27
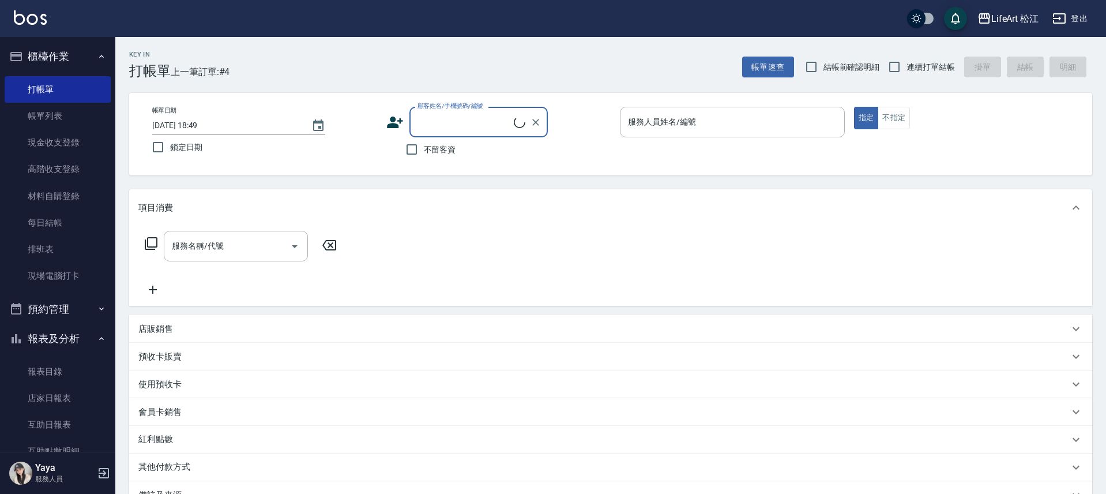
click at [464, 112] on input "顧客姓名/手機號碼/編號" at bounding box center [464, 122] width 99 height 20
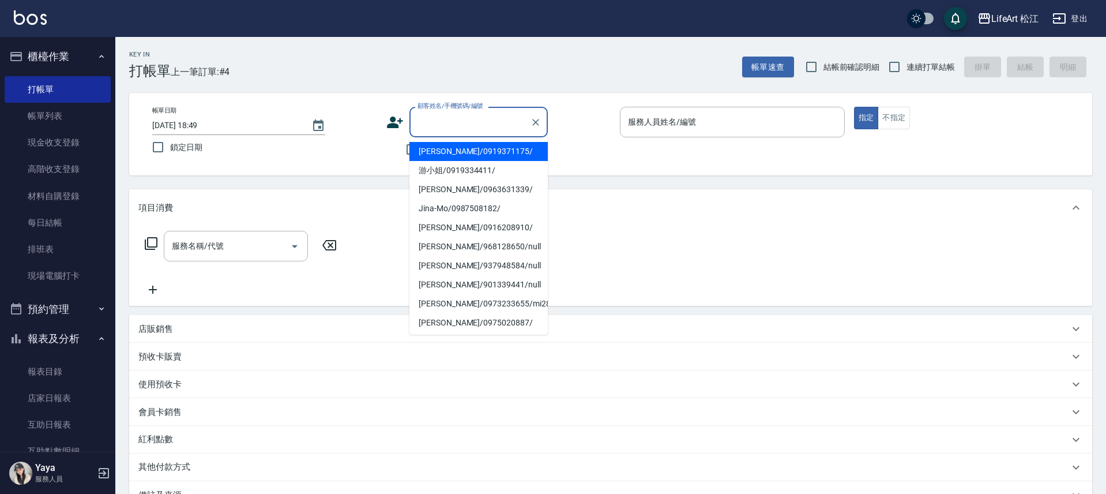
type input "０"
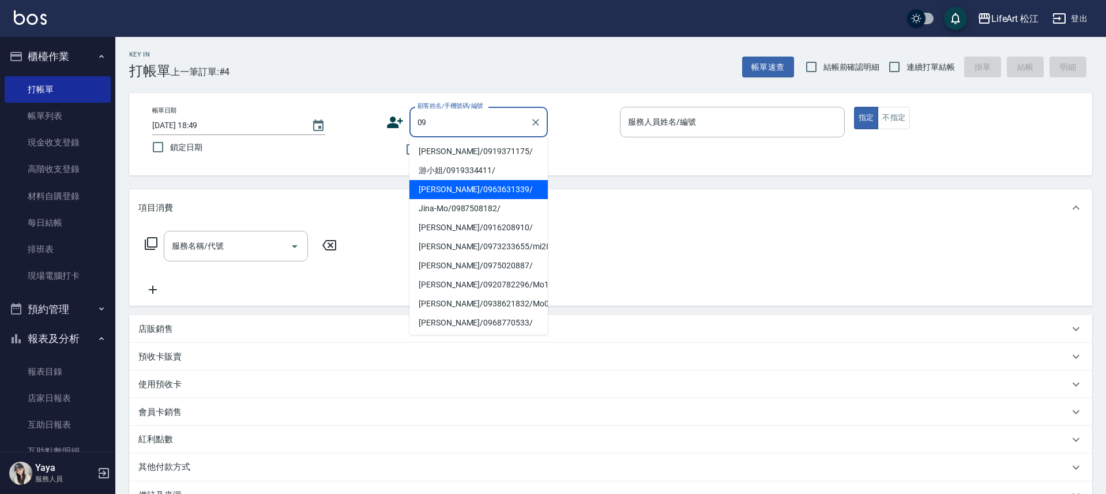
click at [455, 191] on li "[PERSON_NAME]/0963631339/" at bounding box center [479, 189] width 138 height 19
type input "[PERSON_NAME]/0963631339/"
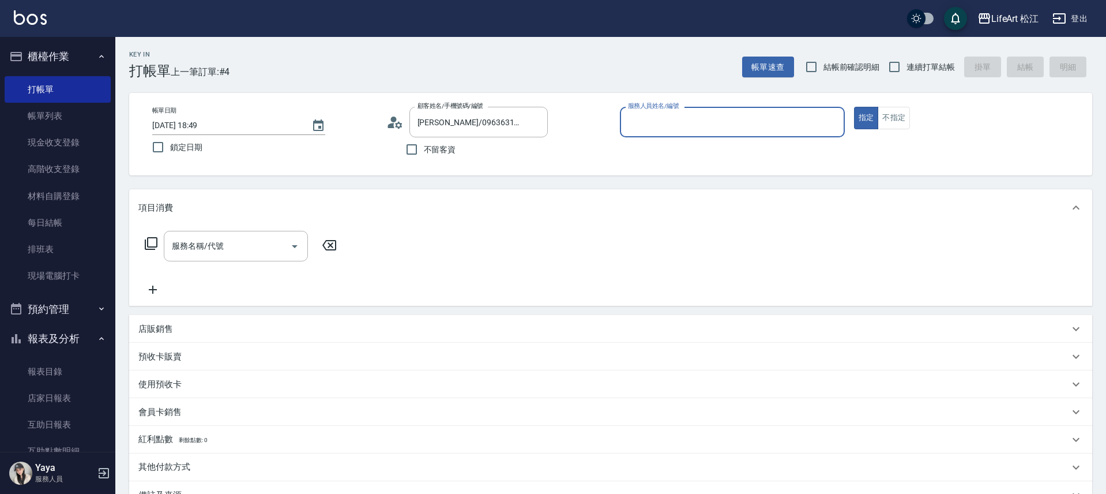
type input "Lego(無代號)"
click at [231, 245] on input "服務名稱/代號" at bounding box center [227, 246] width 117 height 20
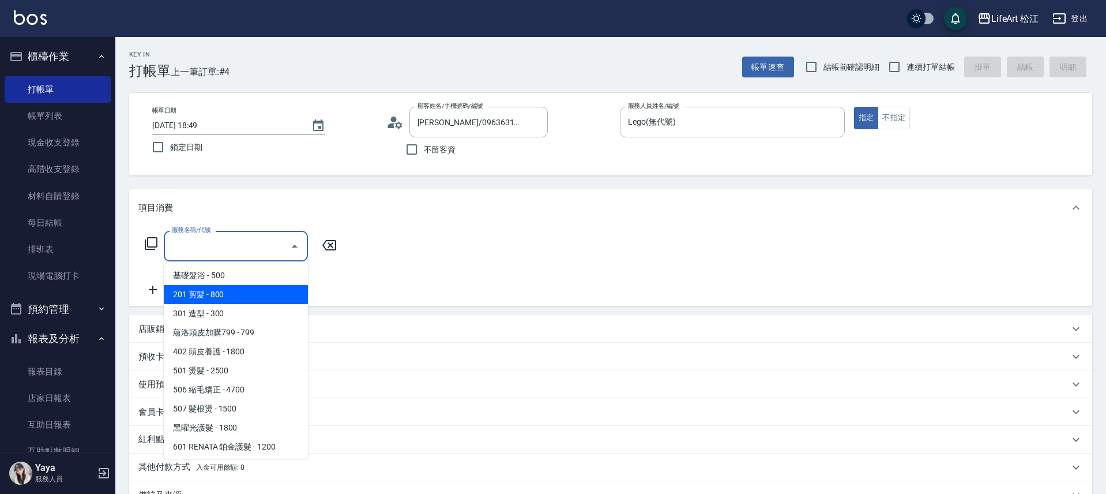
click at [218, 286] on span "201 剪髮 - 800" at bounding box center [236, 294] width 144 height 19
type input "201 剪髮(201)"
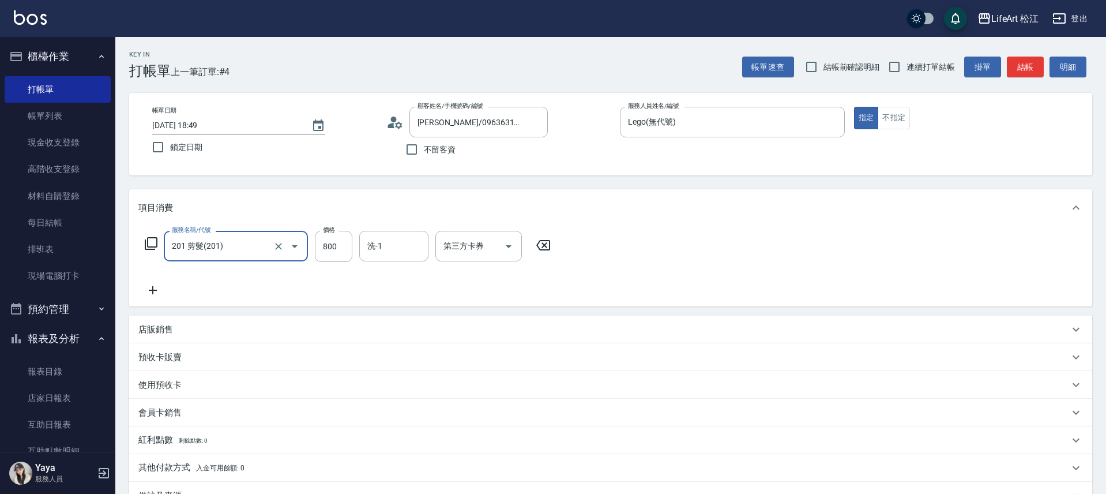
click at [155, 290] on icon at bounding box center [152, 290] width 29 height 14
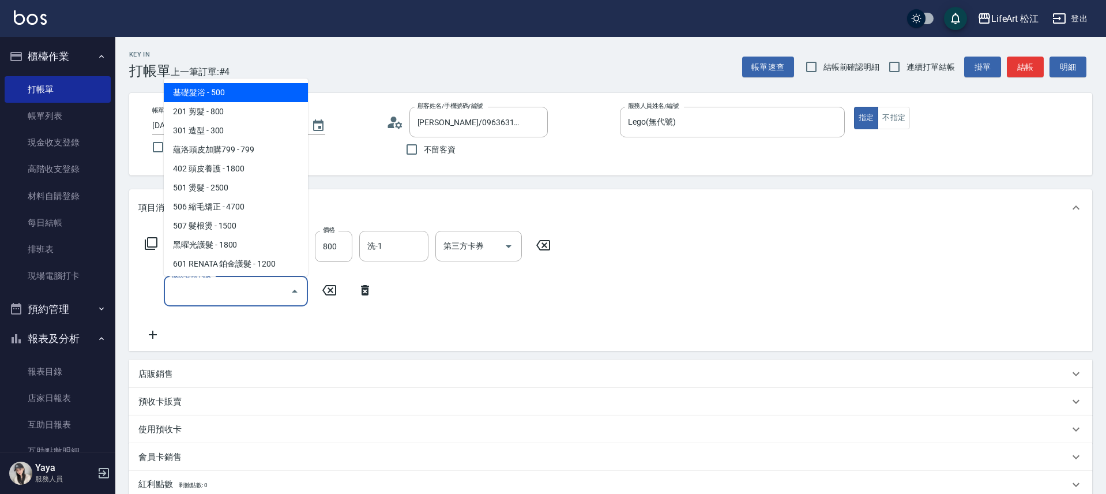
click at [209, 297] on input "服務名稱/代號" at bounding box center [227, 291] width 117 height 20
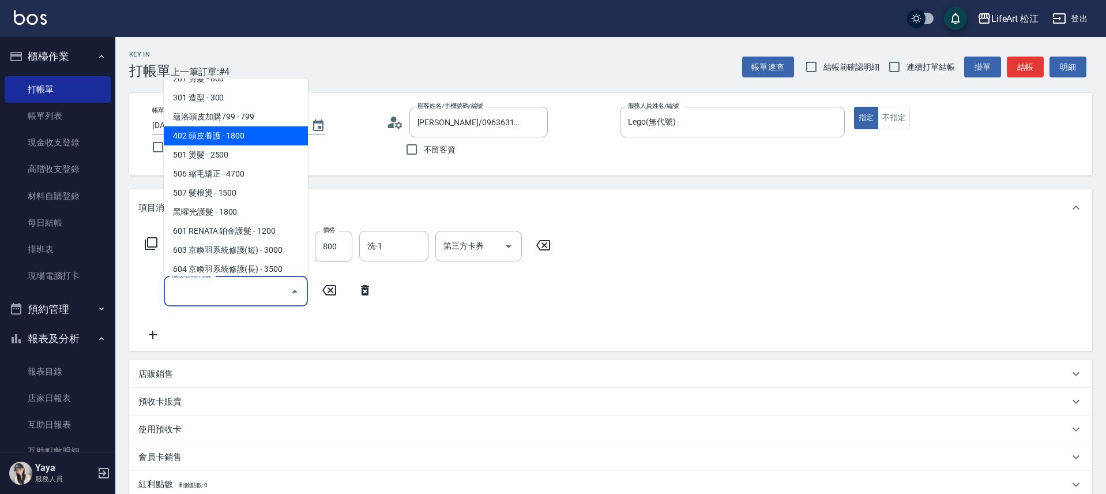
scroll to position [34, 0]
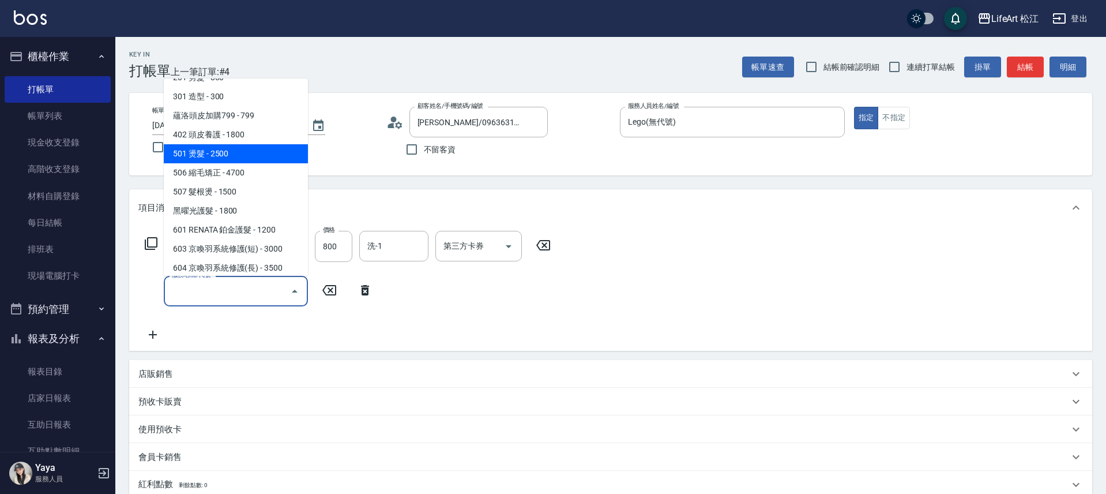
click at [269, 160] on span "501 燙髮 - 2500" at bounding box center [236, 153] width 144 height 19
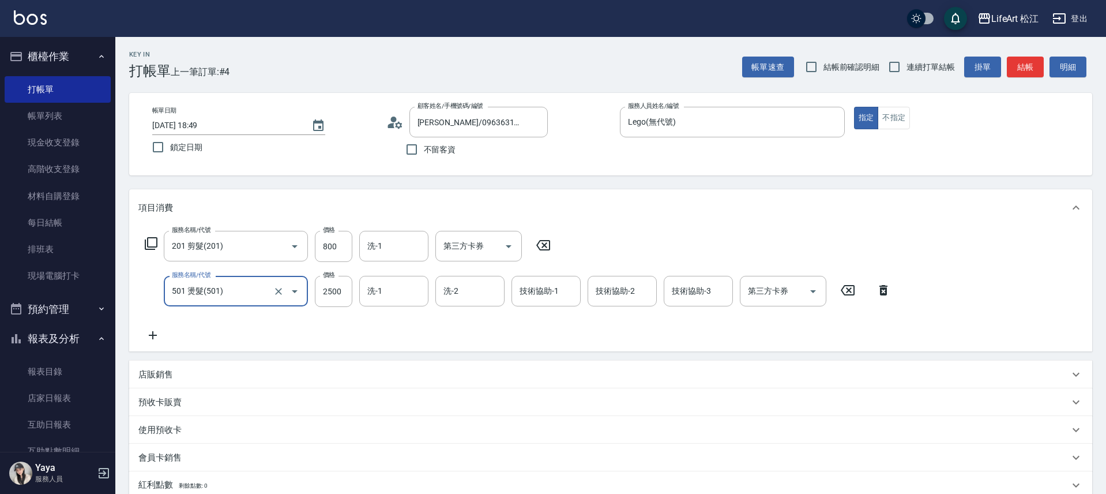
click at [291, 296] on icon "Open" at bounding box center [295, 291] width 14 height 14
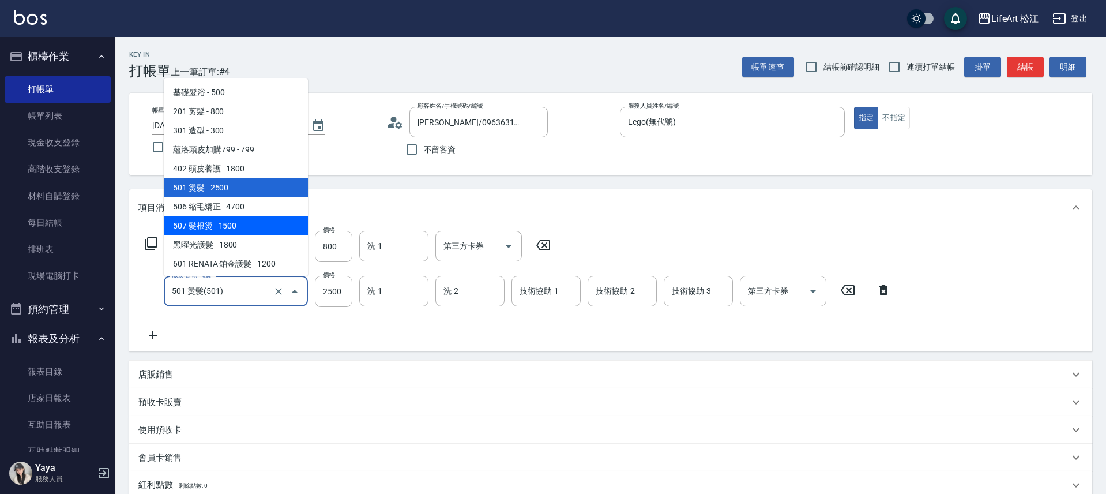
click at [249, 213] on span "506 縮毛矯正 - 4700" at bounding box center [236, 206] width 144 height 19
type input "506 縮毛矯正 (506)"
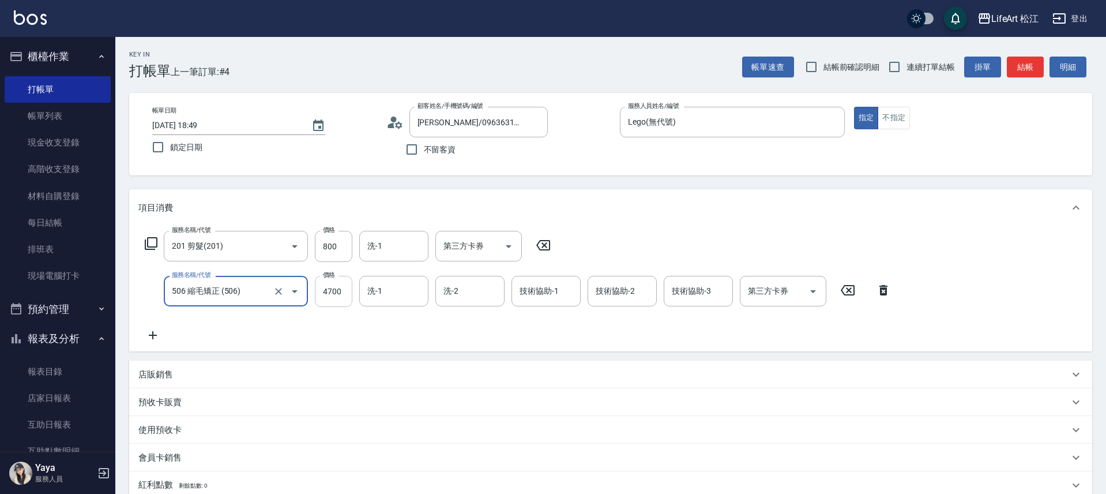
click at [325, 287] on input "4700" at bounding box center [333, 291] width 37 height 31
type input "1200"
click at [396, 253] on input "洗-1" at bounding box center [394, 246] width 59 height 20
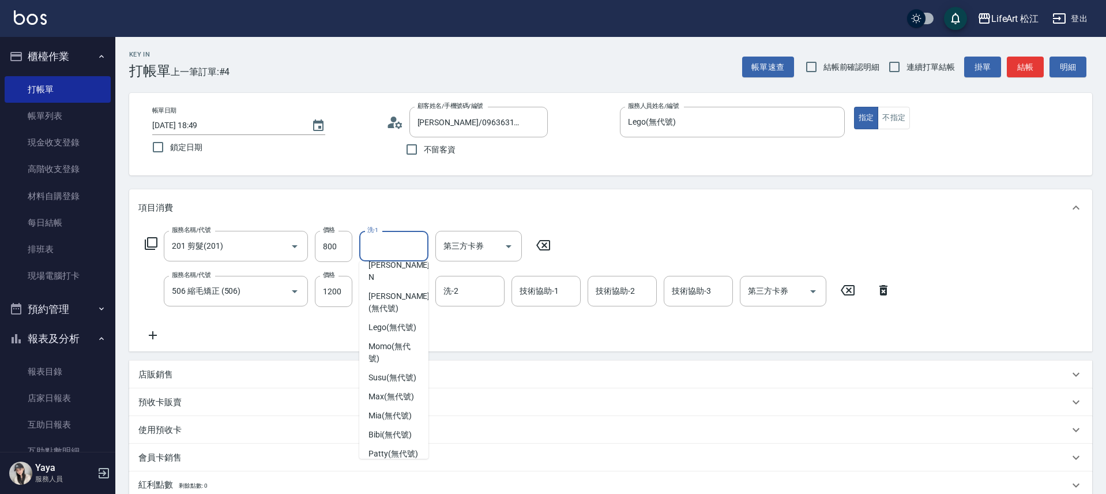
scroll to position [77, 0]
click at [382, 384] on div "Susu (無代號)" at bounding box center [393, 380] width 69 height 19
type input "Susu(無代號)"
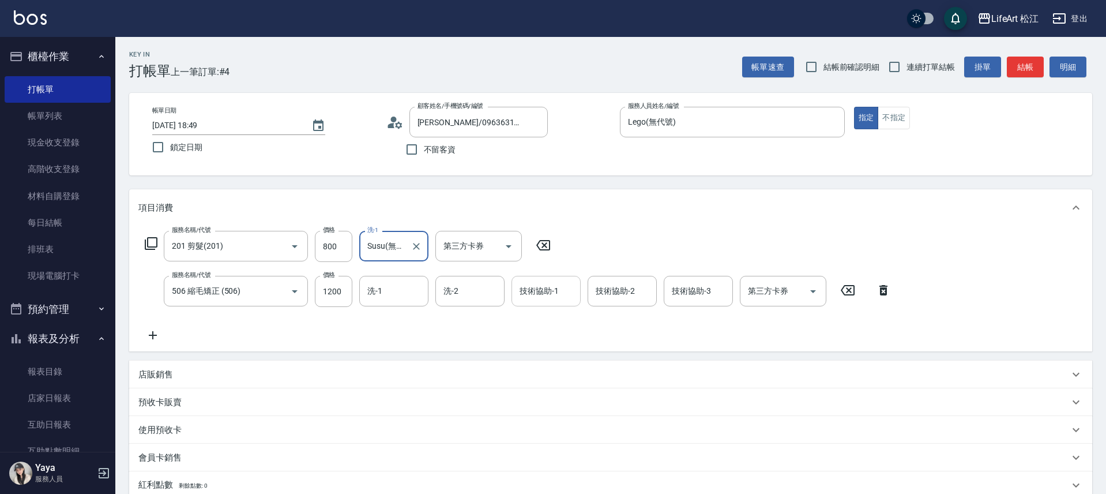
click at [541, 295] on div "技術協助-1 技術協助-1" at bounding box center [546, 291] width 69 height 31
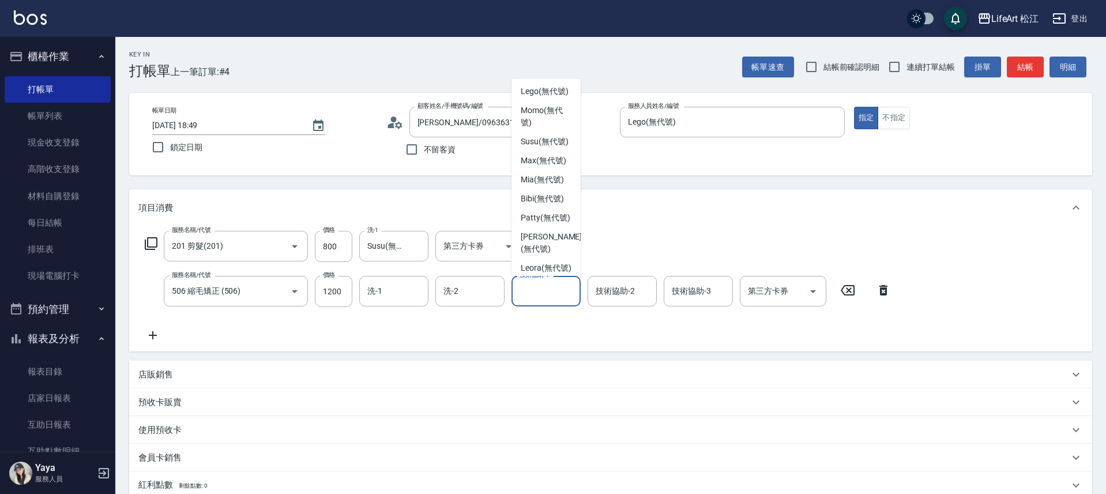
scroll to position [138, 0]
click at [549, 142] on span "Susu (無代號)" at bounding box center [545, 136] width 48 height 12
type input "Susu(無代號)"
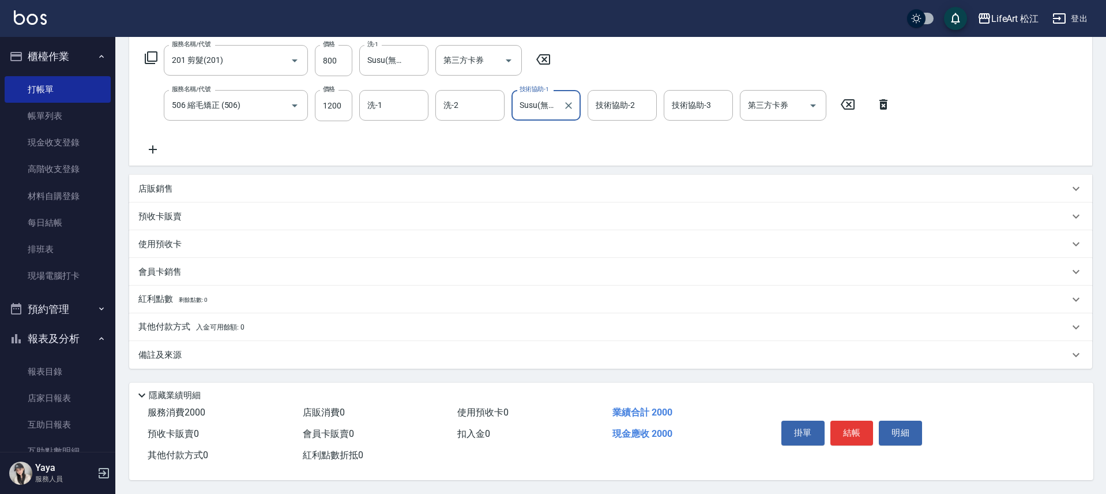
scroll to position [191, 0]
click at [153, 355] on p "備註及來源" at bounding box center [159, 355] width 43 height 12
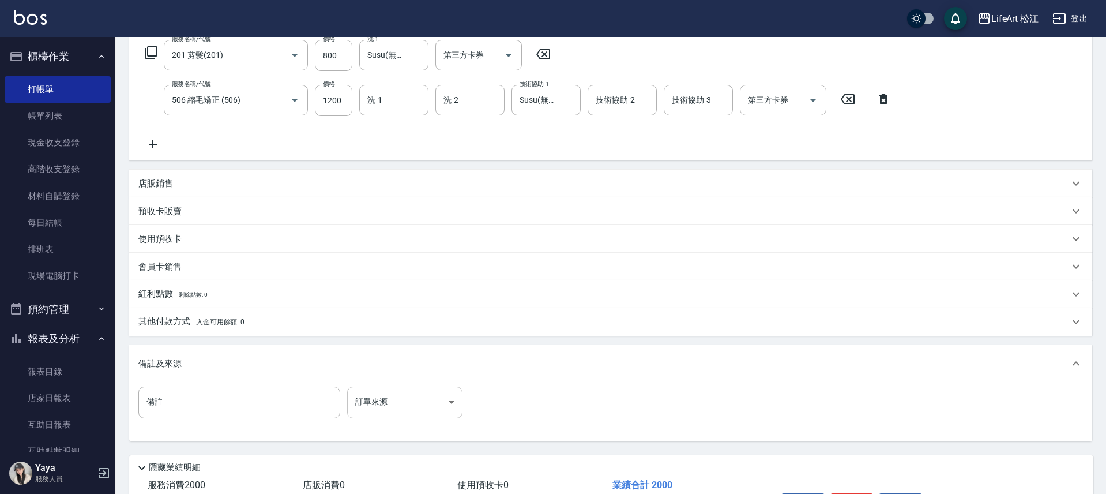
click at [382, 403] on body "LifeArt 松江 登出 櫃檯作業 打帳單 帳單列表 現金收支登錄 高階收支登錄 材料自購登錄 每日結帳 排班表 現場電腦打卡 預約管理 預約管理 單日預約…" at bounding box center [553, 187] width 1106 height 757
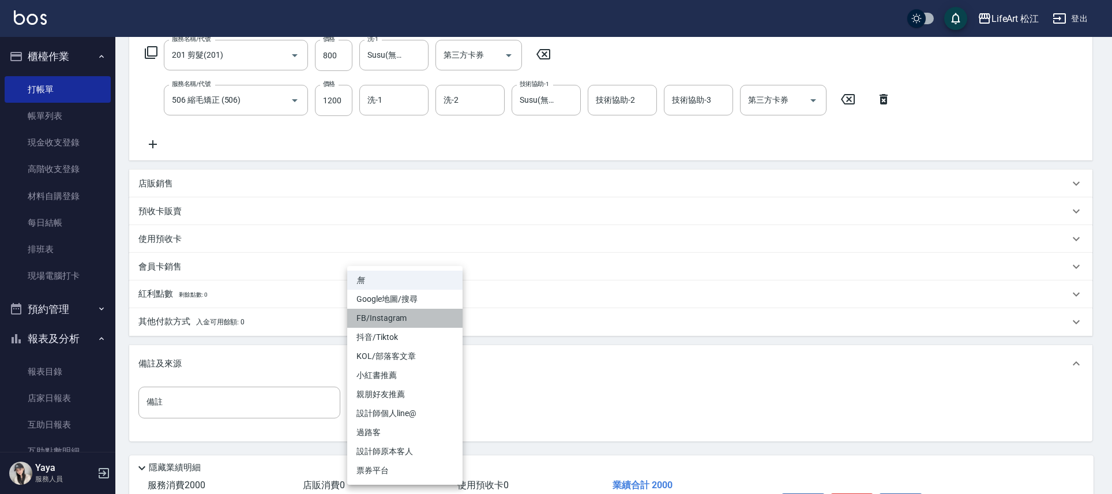
click at [392, 313] on li "FB/Instagram" at bounding box center [404, 318] width 115 height 19
type input "FB/Instagram"
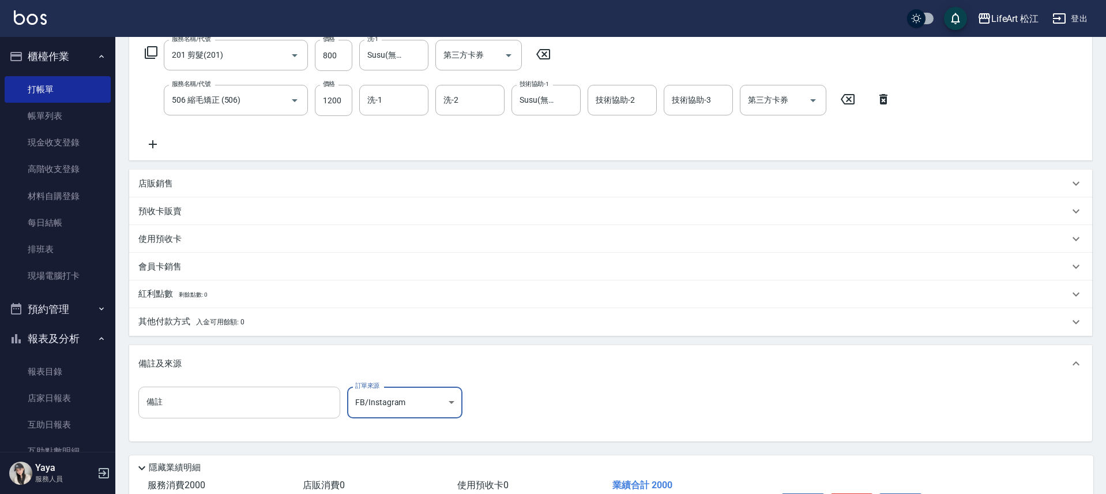
click at [264, 400] on input "備註" at bounding box center [239, 402] width 202 height 31
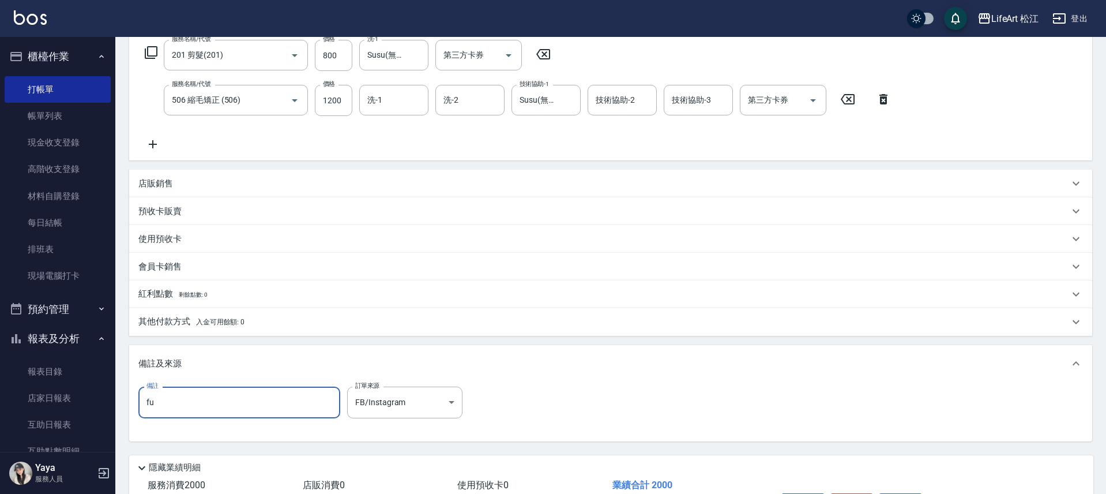
type input "f"
type input "齊短髮"
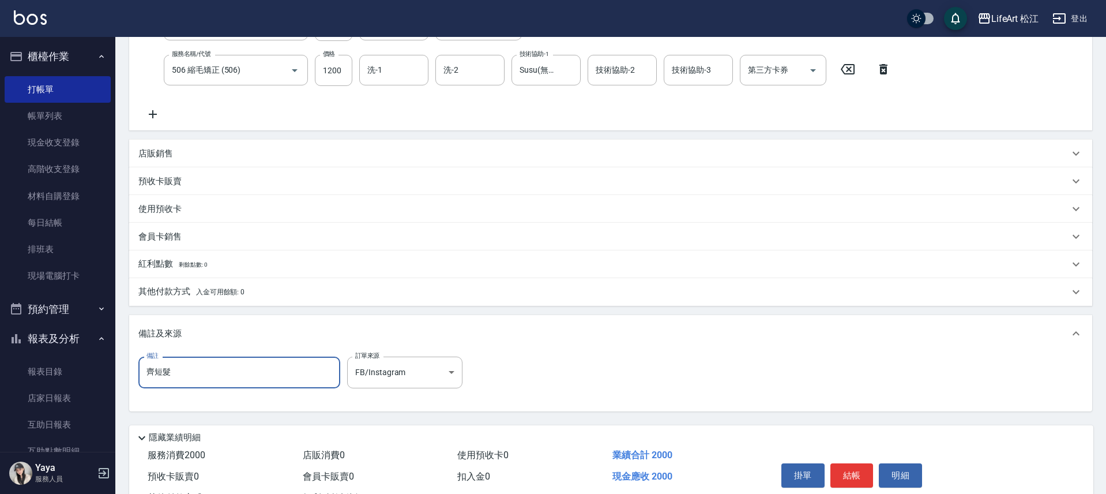
scroll to position [269, 0]
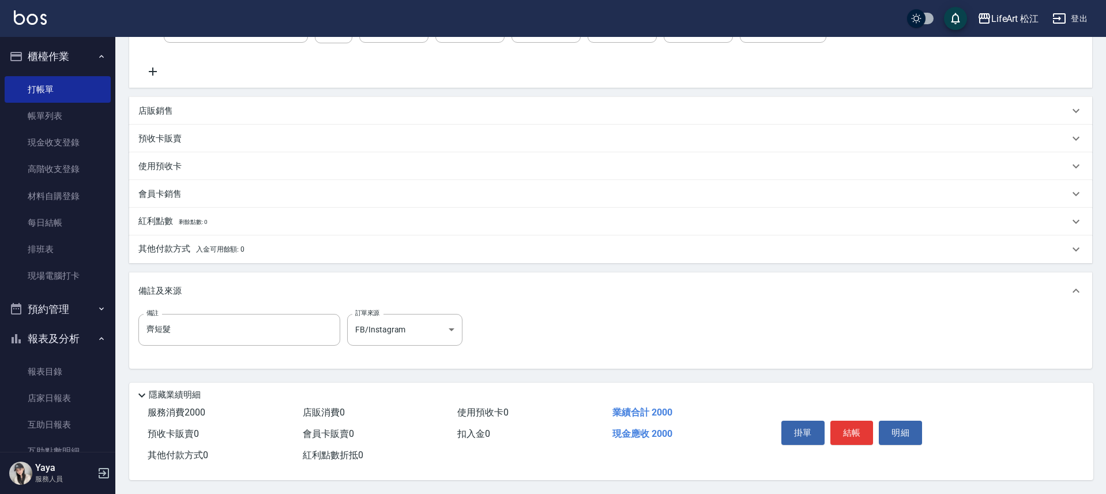
click at [138, 243] on p "其他付款方式 入金可用餘額: 0" at bounding box center [191, 249] width 106 height 13
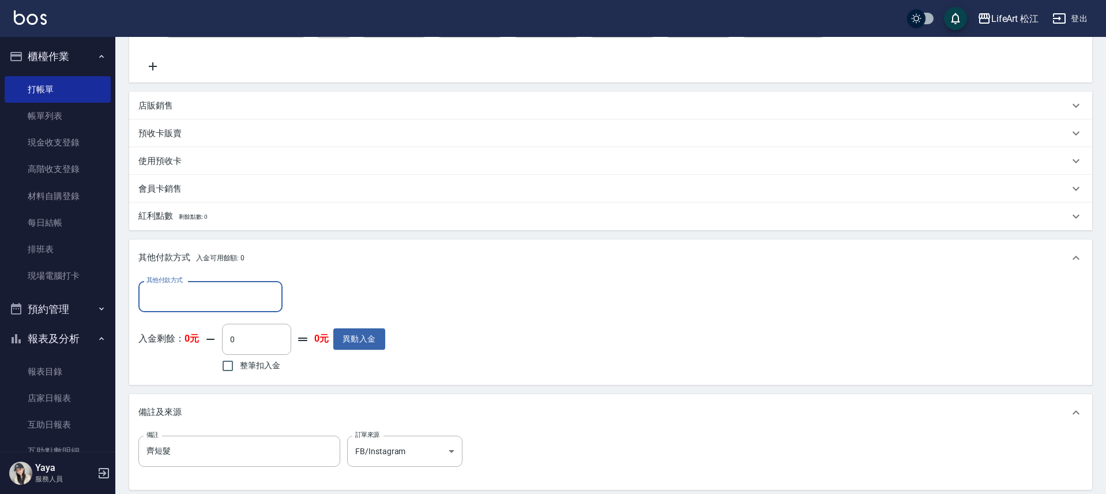
scroll to position [0, 0]
click at [217, 283] on div "其他付款方式" at bounding box center [210, 296] width 144 height 31
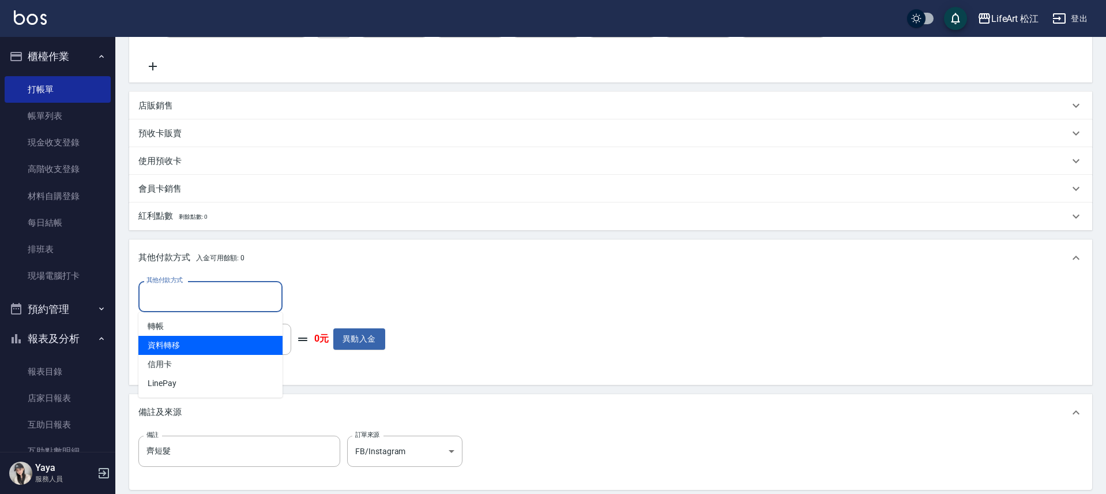
click at [200, 341] on span "資料轉移" at bounding box center [210, 345] width 144 height 19
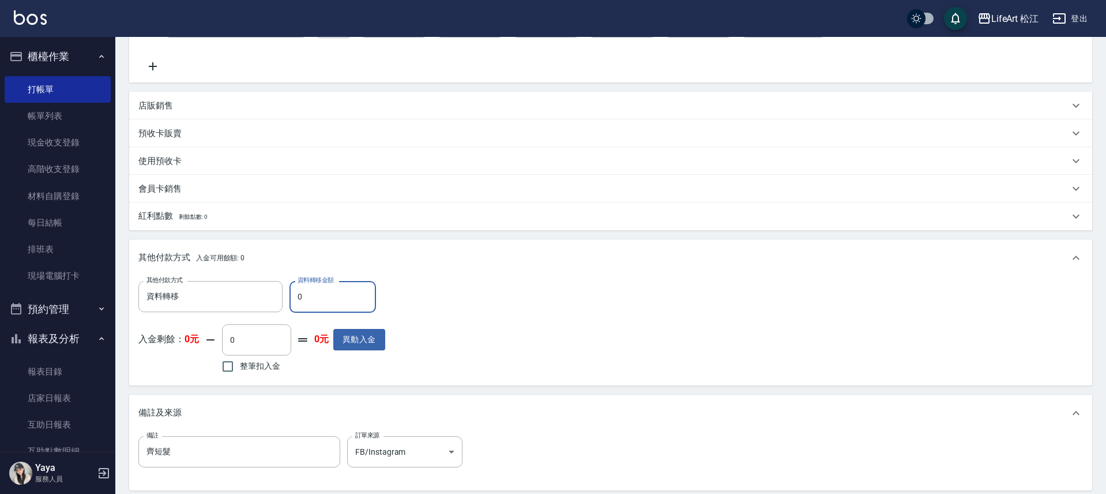
click at [201, 335] on div "入金剩餘： 0元 0 ​ 整筆扣入金 0元 異動入金" at bounding box center [261, 350] width 247 height 52
click at [202, 332] on div "入金剩餘： 0元 0 ​ 整筆扣入金 0元 異動入金" at bounding box center [261, 350] width 247 height 52
click at [196, 303] on input "資料轉移" at bounding box center [202, 296] width 117 height 20
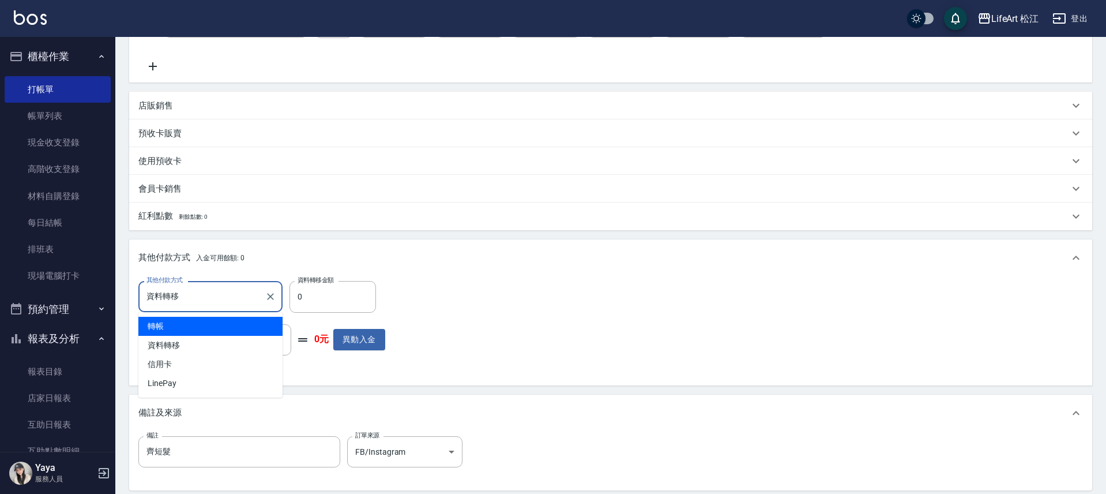
click at [185, 322] on span "轉帳" at bounding box center [210, 326] width 144 height 19
type input "轉帳"
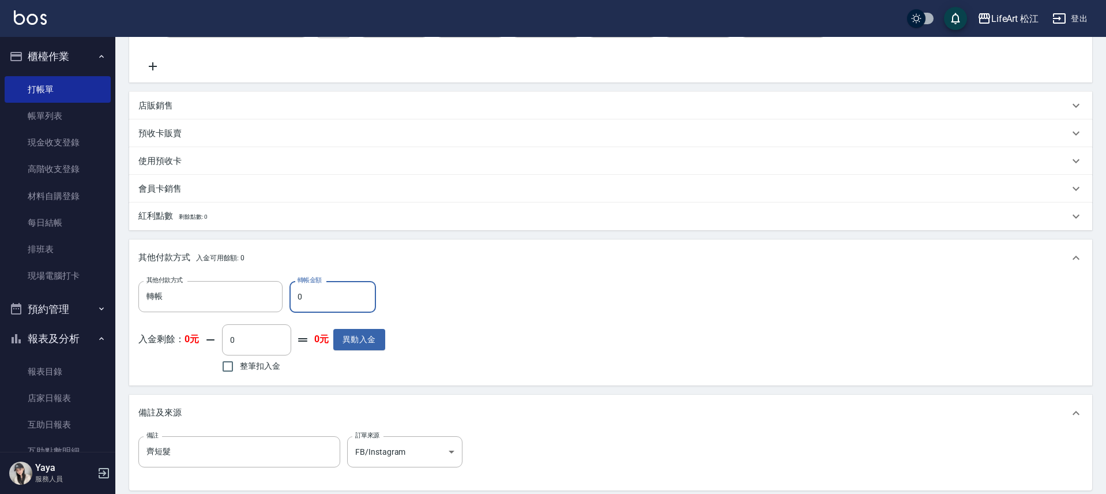
click at [312, 298] on input "0" at bounding box center [333, 296] width 87 height 31
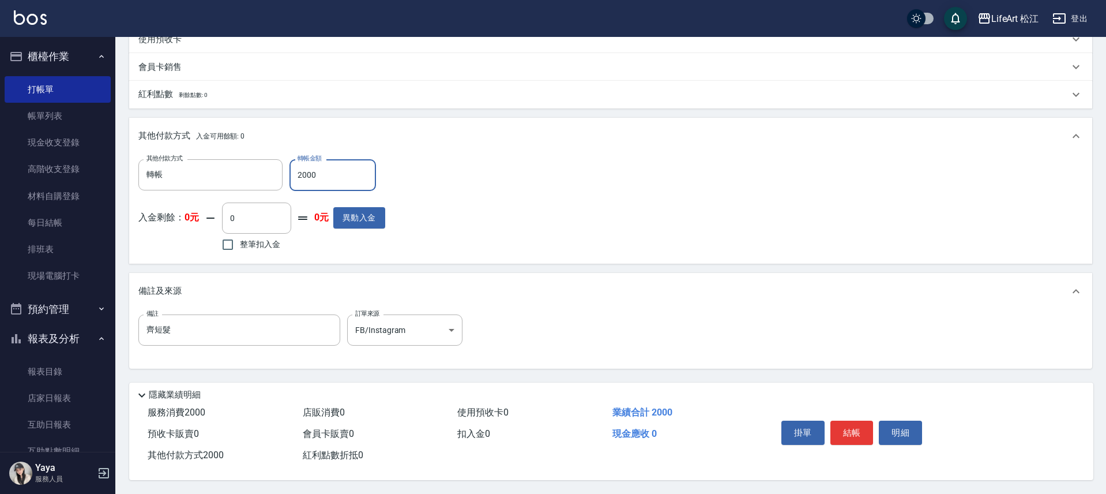
scroll to position [396, 0]
type input "2000"
click at [853, 431] on button "結帳" at bounding box center [852, 433] width 43 height 24
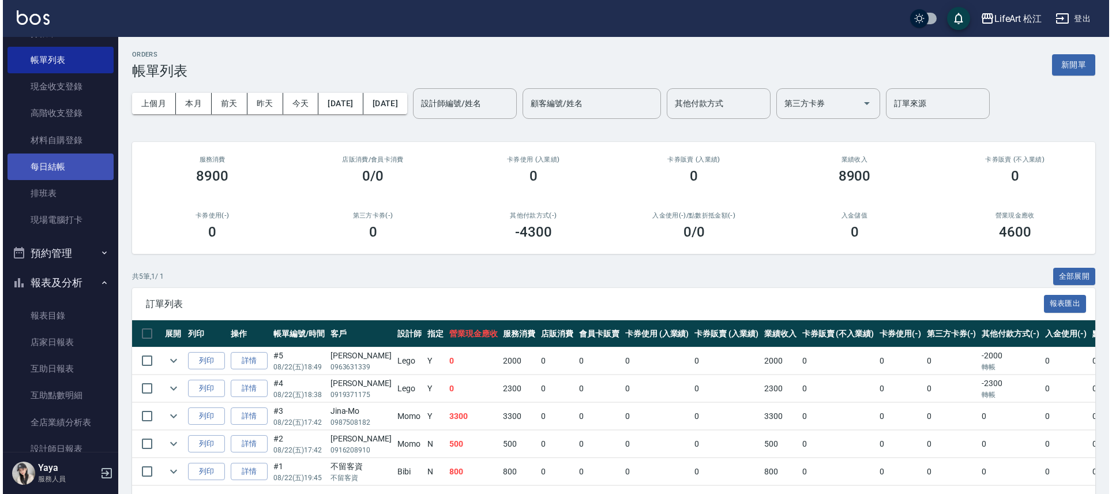
scroll to position [164, 0]
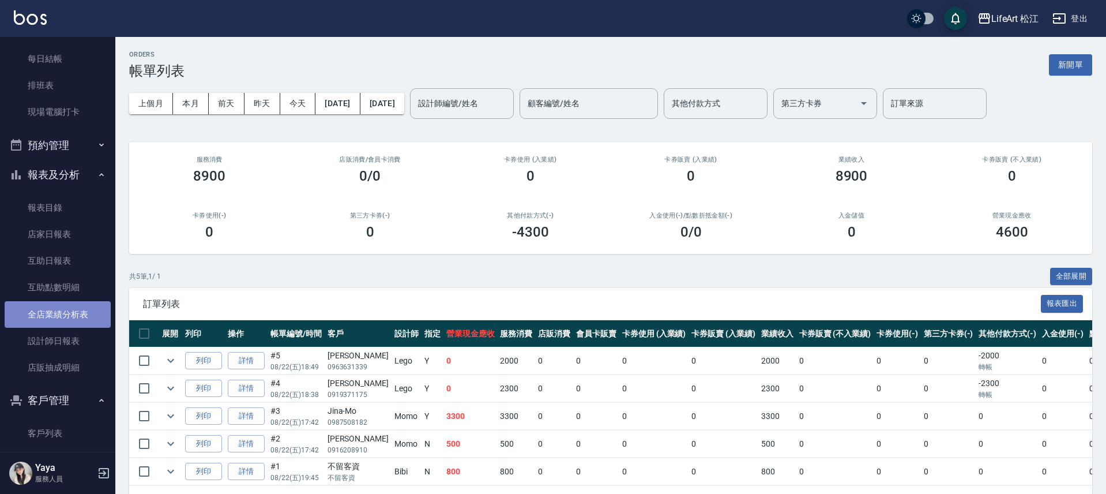
click at [69, 314] on link "全店業績分析表" at bounding box center [58, 314] width 106 height 27
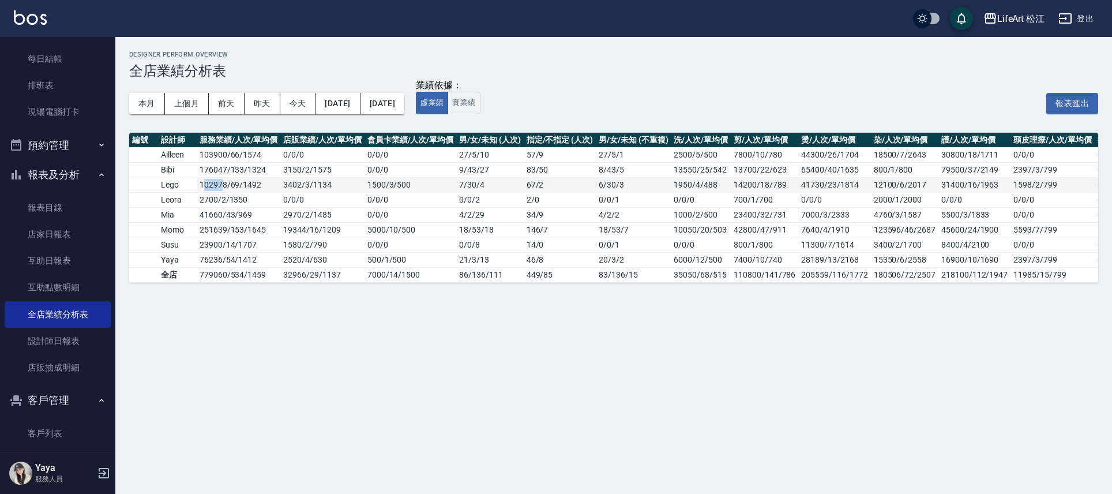
drag, startPoint x: 202, startPoint y: 187, endPoint x: 224, endPoint y: 187, distance: 21.9
click at [224, 187] on td "102978 / 69 / 1492" at bounding box center [239, 184] width 84 height 15
drag, startPoint x: 224, startPoint y: 187, endPoint x: 194, endPoint y: 186, distance: 29.4
click at [201, 186] on td "102978 / 69 / 1492" at bounding box center [239, 184] width 84 height 15
drag, startPoint x: 192, startPoint y: 186, endPoint x: 233, endPoint y: 187, distance: 41.0
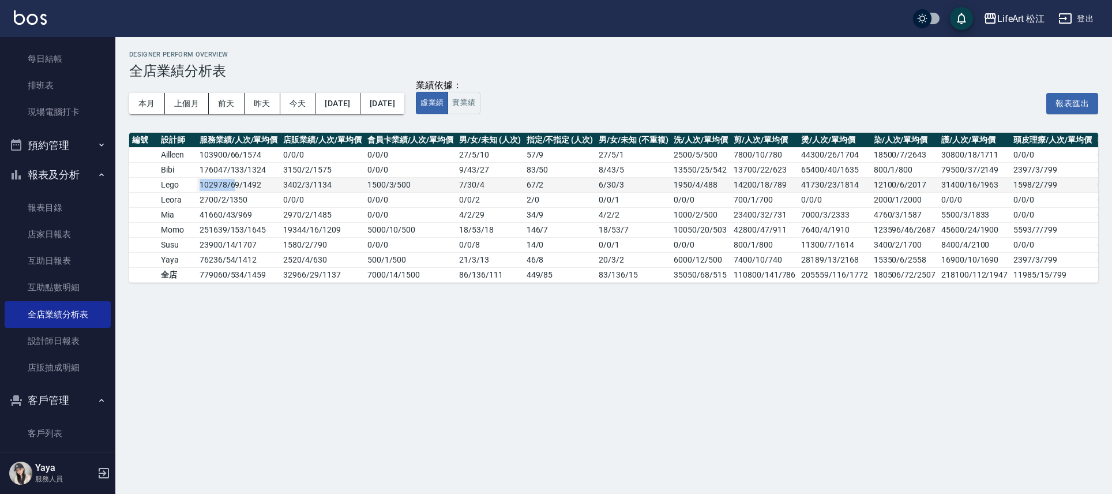
click at [233, 187] on tr "Lego 102978 / 69 / 1492 3402 / 3 / 1134 1500 / 3 / 500 7 / 30 / 4 67 / 2 6 / 30…" at bounding box center [679, 184] width 1101 height 15
drag, startPoint x: 228, startPoint y: 187, endPoint x: 196, endPoint y: 185, distance: 32.9
click at [196, 185] on tr "Lego 102978 / 69 / 1492 3402 / 3 / 1134 1500 / 3 / 500 7 / 30 / 4 67 / 2 6 / 30…" at bounding box center [679, 184] width 1101 height 15
click at [192, 185] on td "Lego" at bounding box center [177, 184] width 39 height 15
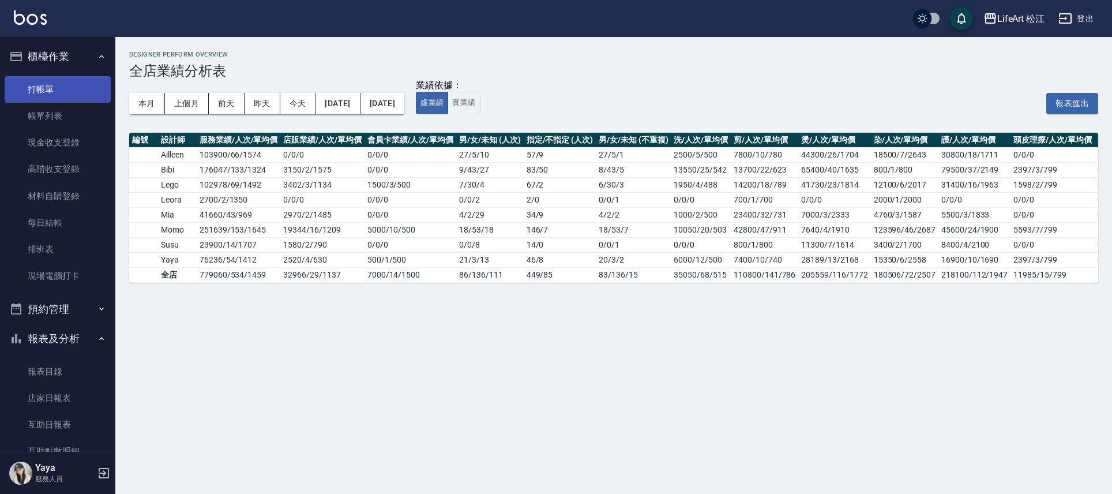
click at [43, 95] on link "打帳單" at bounding box center [58, 89] width 106 height 27
